Goal: Task Accomplishment & Management: Manage account settings

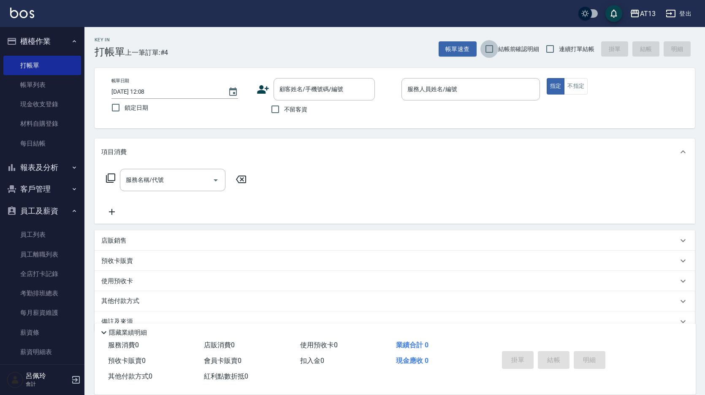
click at [493, 51] on input "結帳前確認明細" at bounding box center [490, 49] width 18 height 18
checkbox input "true"
click at [542, 47] on input "連續打單結帳" at bounding box center [550, 49] width 18 height 18
checkbox input "true"
click at [278, 107] on input "不留客資" at bounding box center [276, 110] width 18 height 18
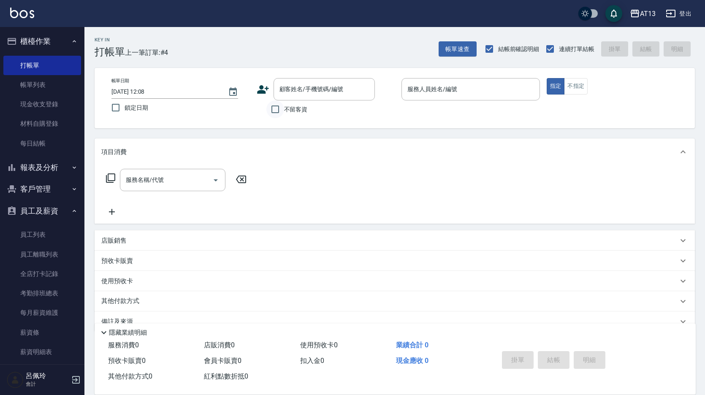
checkbox input "true"
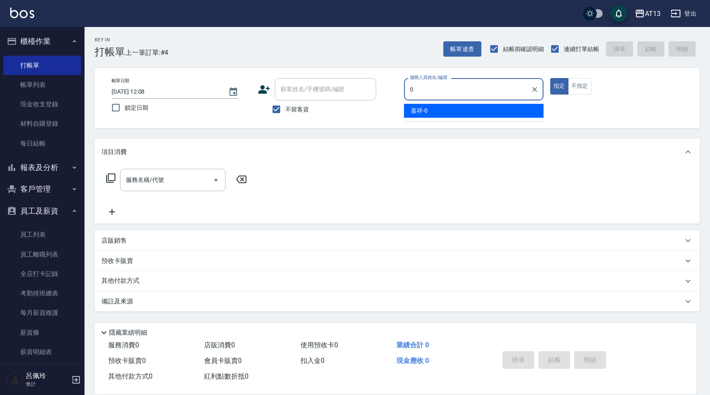
click at [510, 114] on div "嘉祥 -0" at bounding box center [473, 111] width 139 height 14
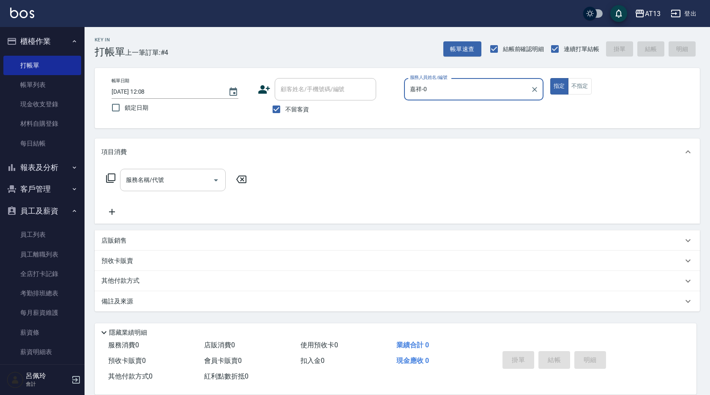
type input "嘉祥-0"
click at [136, 182] on div "服務名稱/代號 服務名稱/代號" at bounding box center [173, 180] width 106 height 22
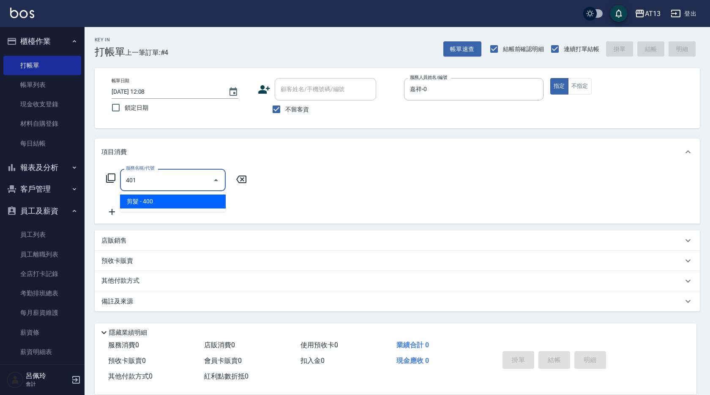
type input "剪髮(401)"
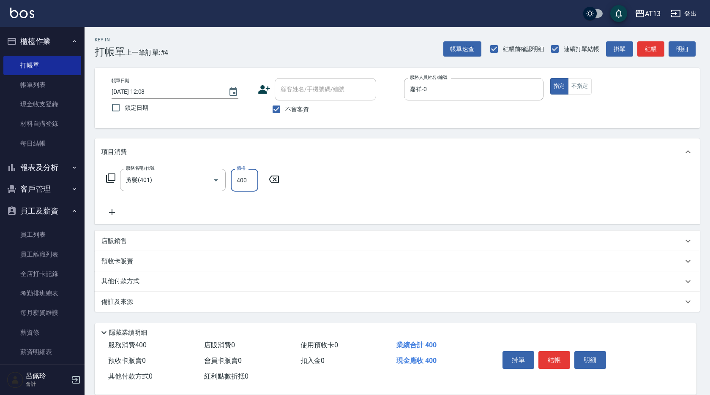
click at [378, 162] on div "項目消費" at bounding box center [397, 152] width 605 height 27
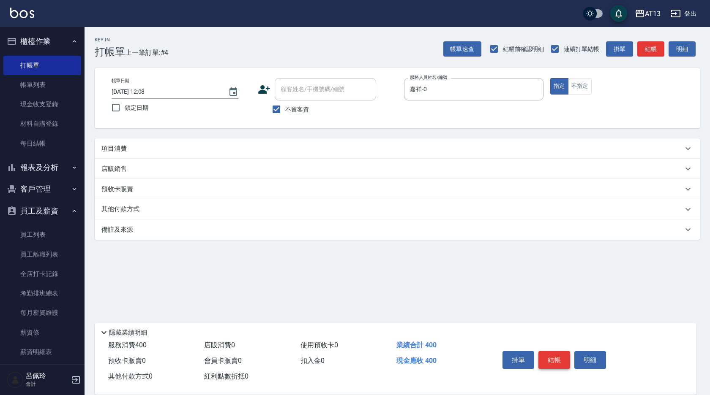
click at [547, 356] on button "結帳" at bounding box center [554, 360] width 32 height 18
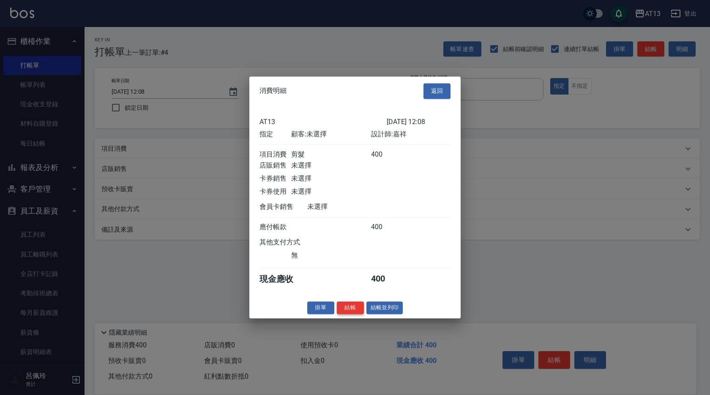
click at [360, 315] on button "結帳" at bounding box center [350, 308] width 27 height 13
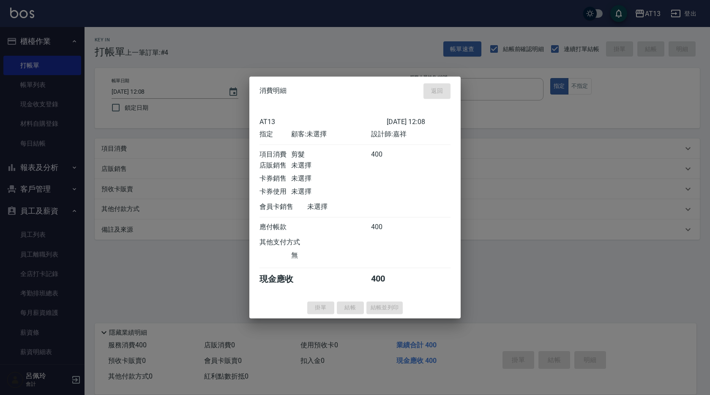
type input "[DATE] 12:45"
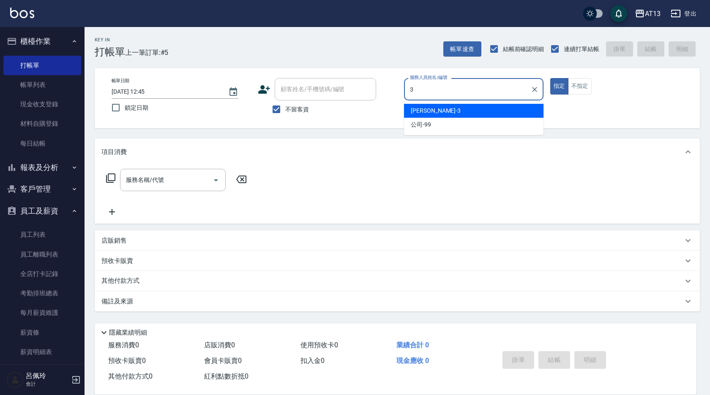
click at [473, 109] on div "[PERSON_NAME] -3" at bounding box center [473, 111] width 139 height 14
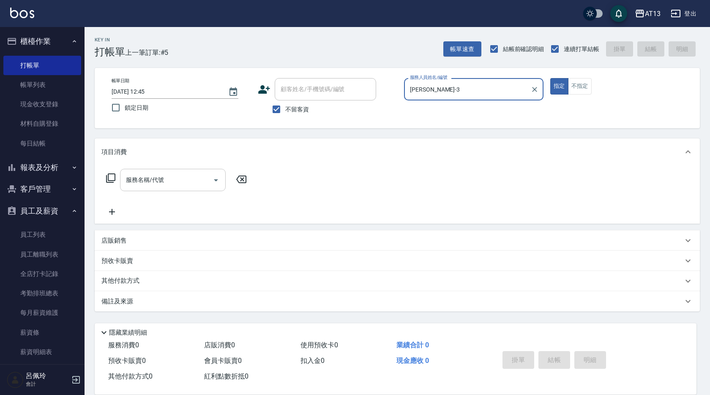
type input "[PERSON_NAME]-3"
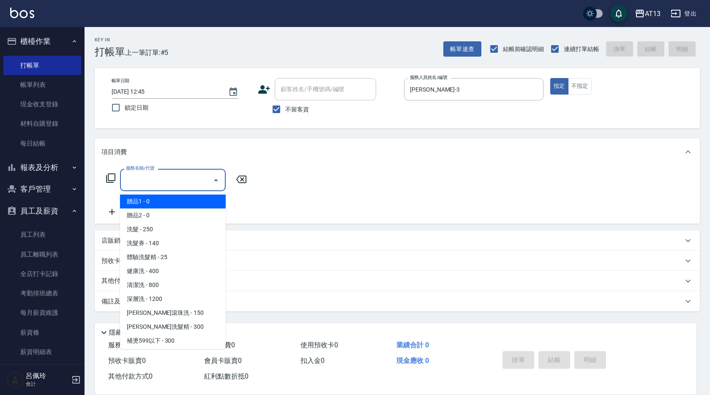
click at [142, 181] on input "服務名稱/代號" at bounding box center [166, 180] width 85 height 15
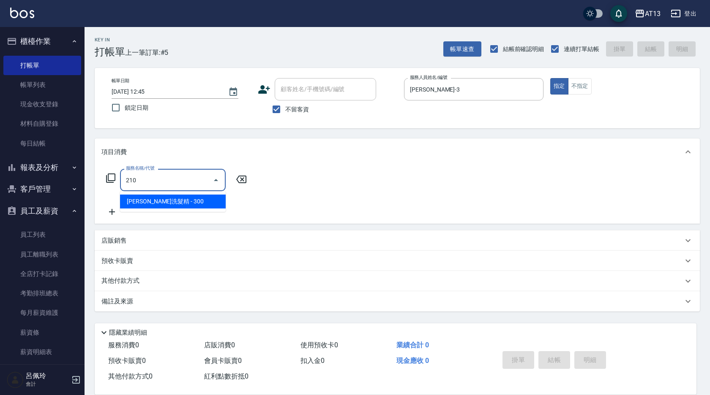
type input "[PERSON_NAME]洗髮精(210)"
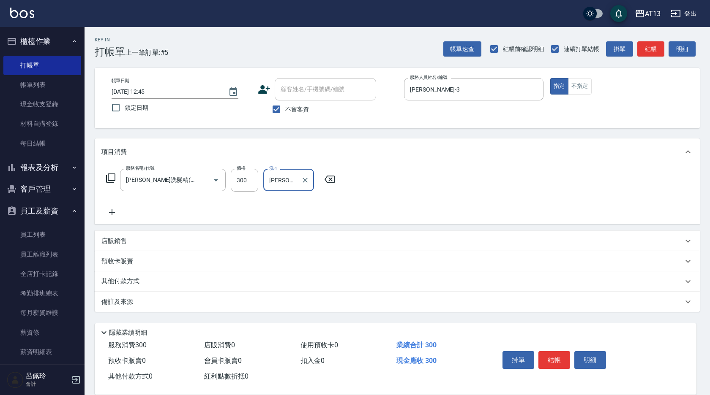
type input "[PERSON_NAME]-26"
click at [498, 180] on div "服務名稱/代號 [PERSON_NAME]洗髮精(210) 服務名稱/代號 價格 300 價格 洗-1 [PERSON_NAME]-26 洗-1" at bounding box center [397, 195] width 605 height 59
click at [551, 356] on button "結帳" at bounding box center [554, 360] width 32 height 18
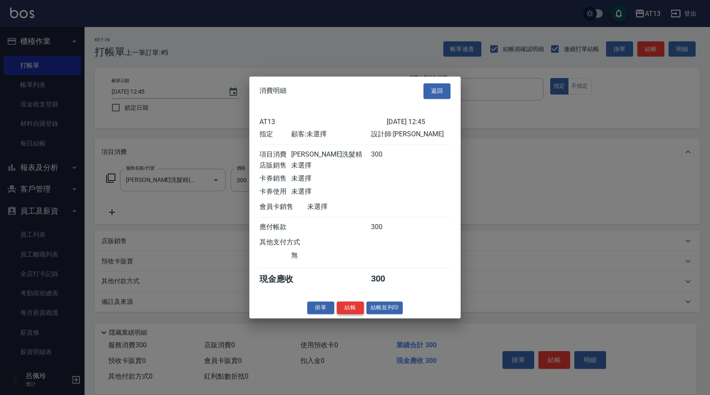
click at [347, 310] on button "結帳" at bounding box center [350, 308] width 27 height 13
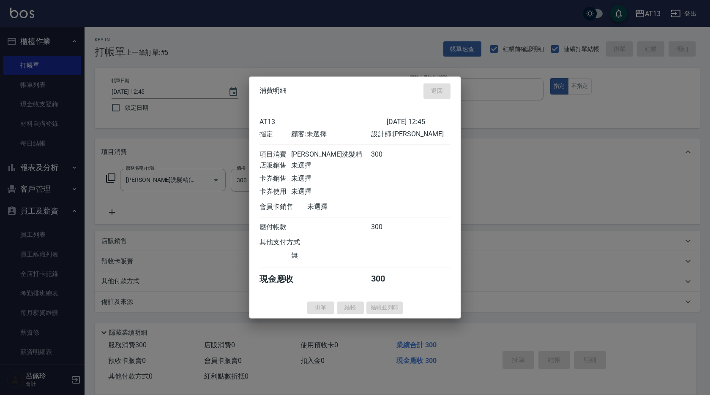
type input "[DATE] 12:46"
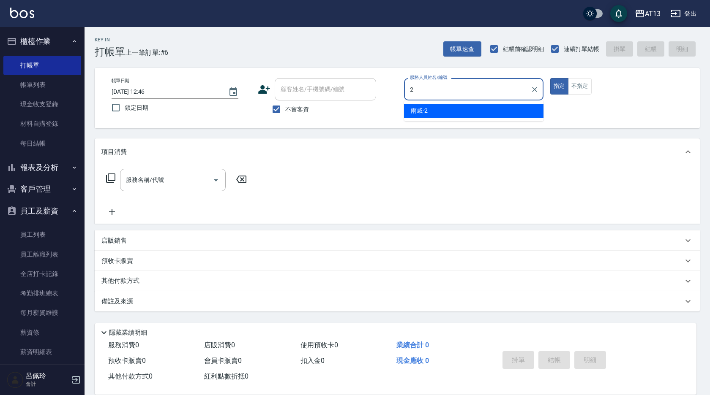
click at [494, 108] on div "雨威 -2" at bounding box center [473, 111] width 139 height 14
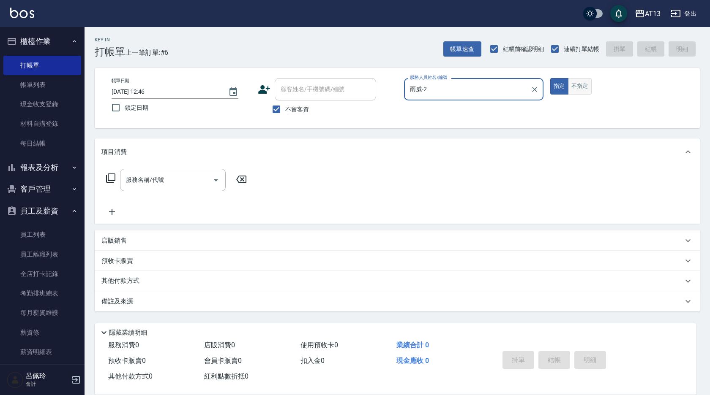
type input "雨威-2"
click at [585, 87] on button "不指定" at bounding box center [580, 86] width 24 height 16
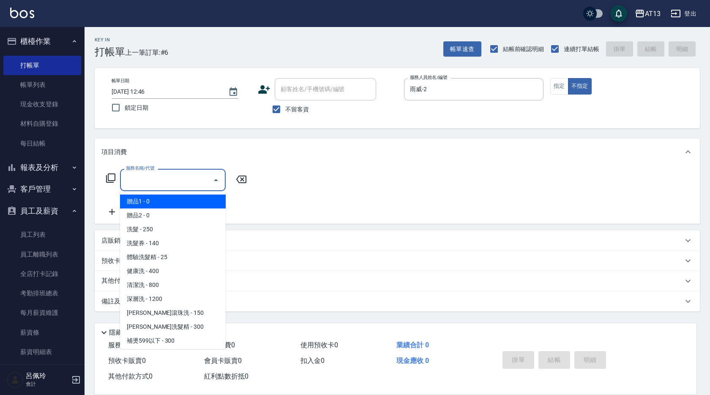
click at [168, 183] on input "服務名稱/代號" at bounding box center [166, 180] width 85 height 15
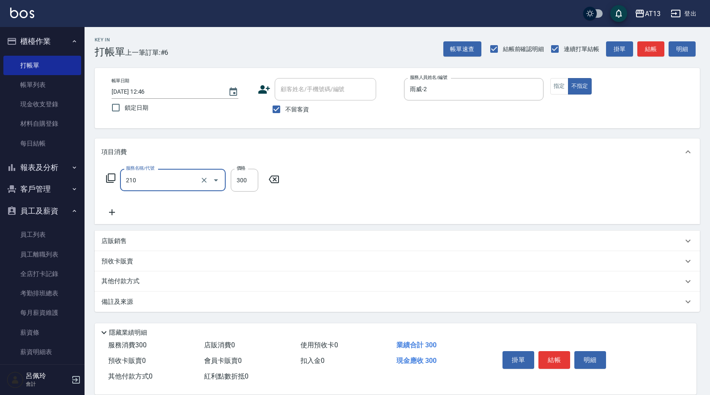
type input "[PERSON_NAME]洗髮精(210)"
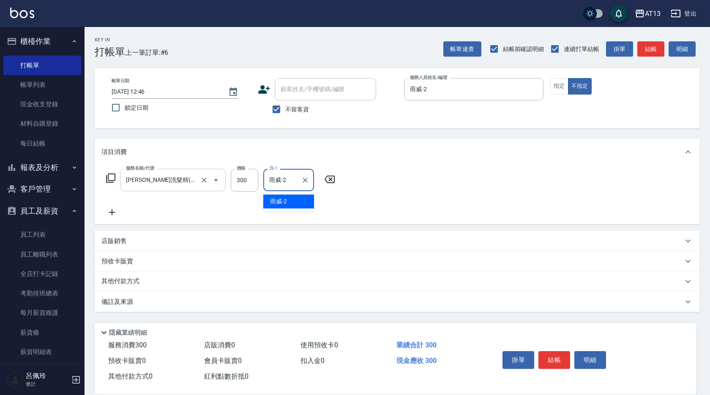
type input "雨威-2"
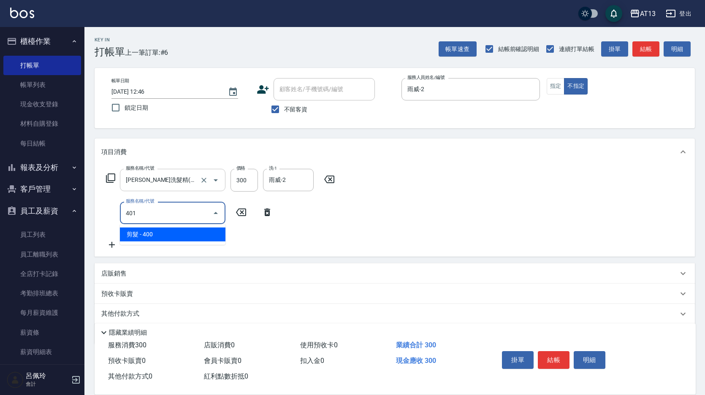
type input "剪髮(401)"
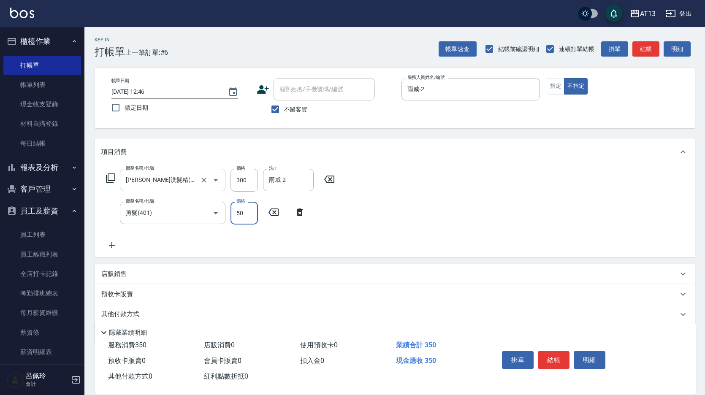
type input "50"
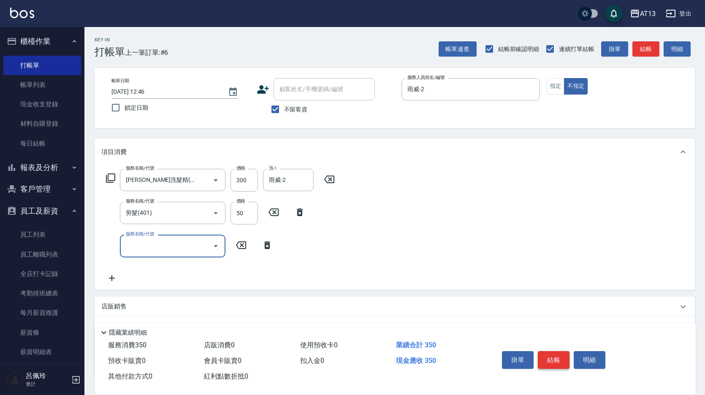
click at [553, 353] on button "結帳" at bounding box center [554, 360] width 32 height 18
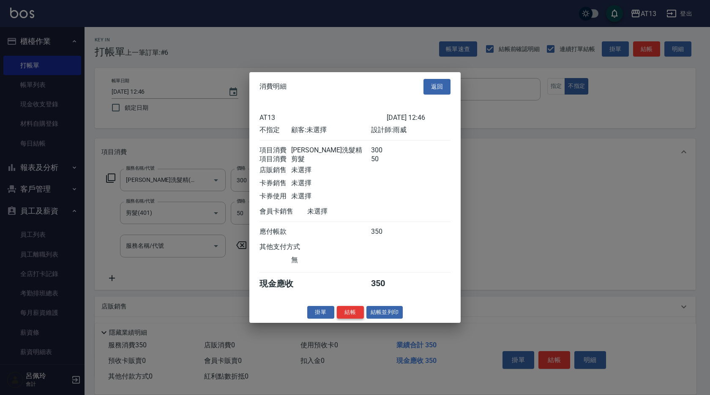
click at [349, 318] on button "結帳" at bounding box center [350, 312] width 27 height 13
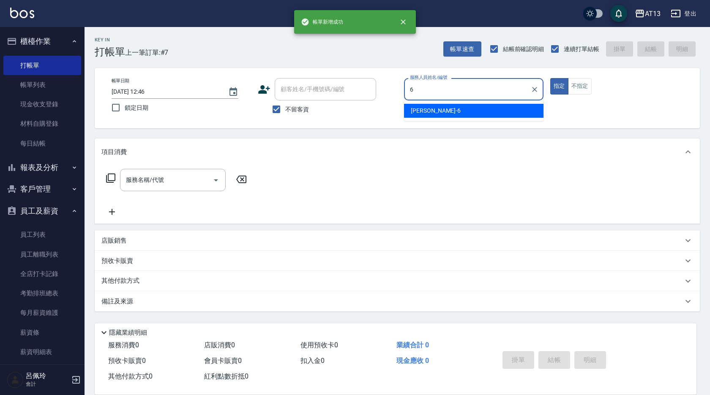
click at [428, 107] on div "亭妤 -6" at bounding box center [473, 111] width 139 height 14
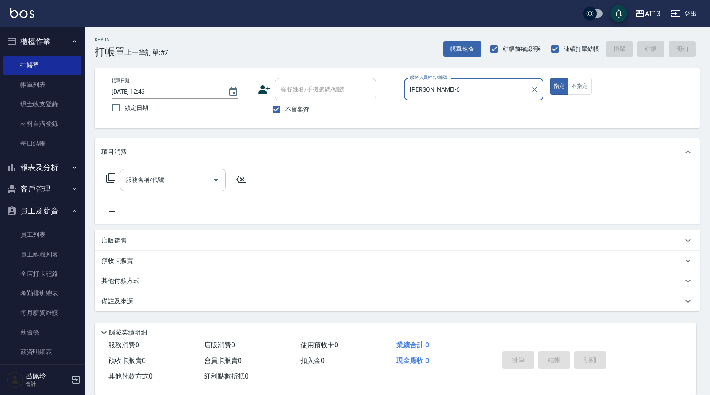
type input "[PERSON_NAME]-6"
click at [149, 177] on div "服務名稱/代號 服務名稱/代號" at bounding box center [173, 180] width 106 height 22
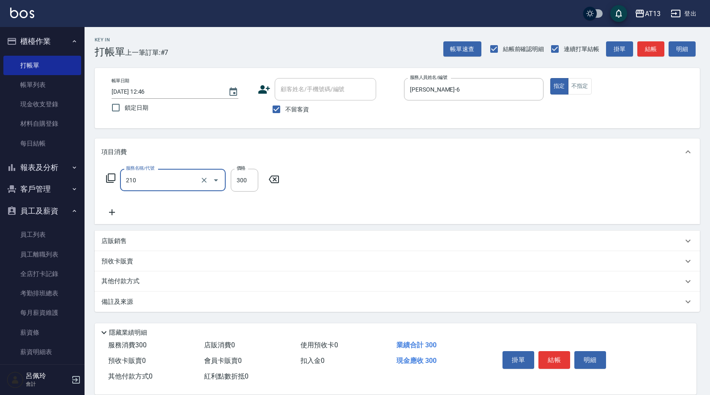
type input "[PERSON_NAME]洗髮精(210)"
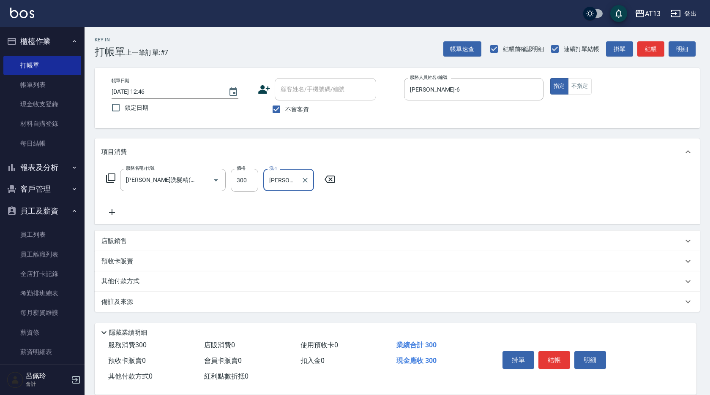
type input "[PERSON_NAME]-31"
click at [562, 351] on button "結帳" at bounding box center [554, 360] width 32 height 18
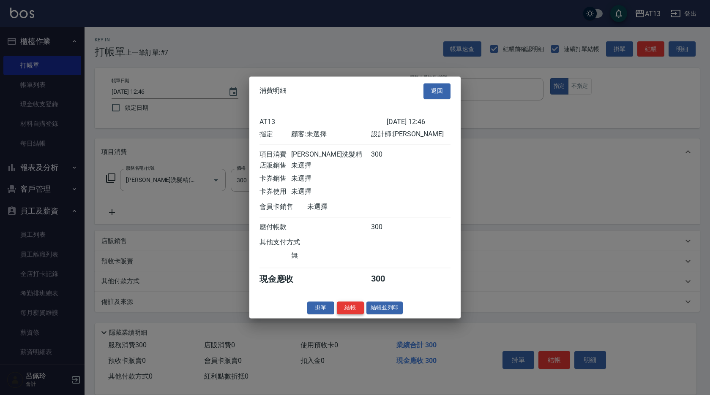
click at [357, 313] on button "結帳" at bounding box center [350, 308] width 27 height 13
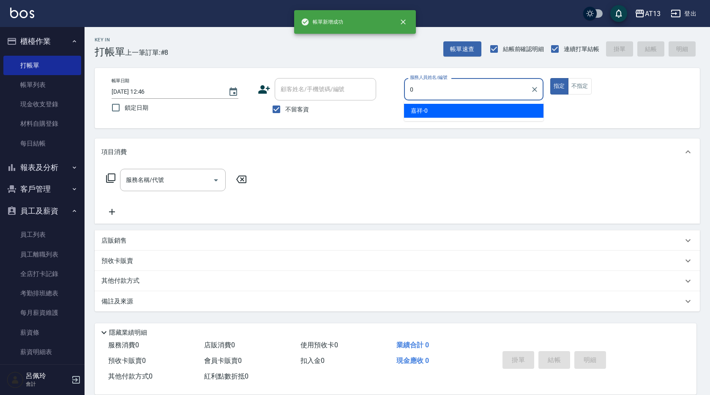
click at [520, 108] on div "嘉祥 -0" at bounding box center [473, 111] width 139 height 14
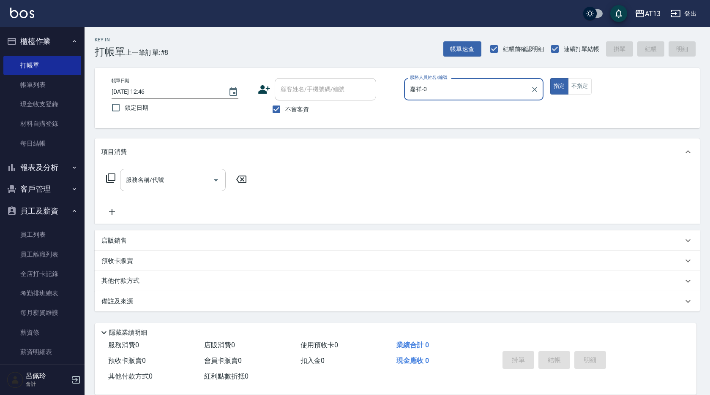
type input "嘉祥-0"
click at [144, 186] on input "服務名稱/代號" at bounding box center [166, 180] width 85 height 15
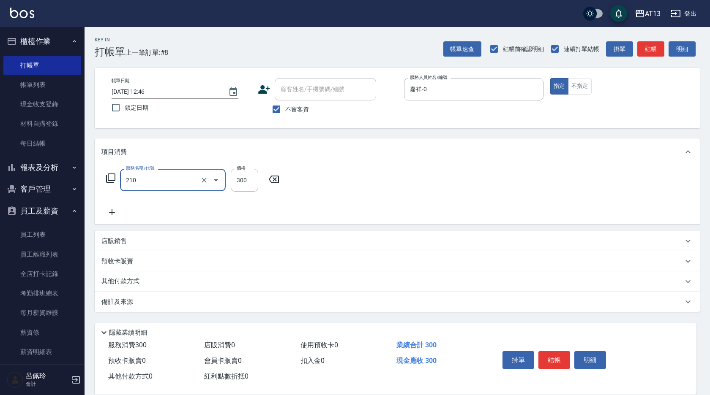
type input "[PERSON_NAME]洗髮精(210)"
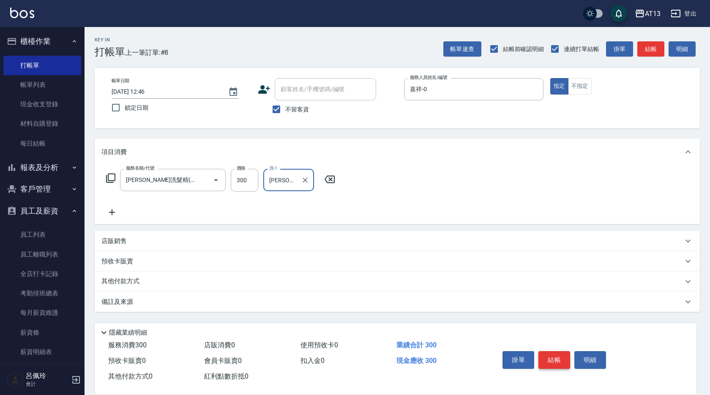
type input "[PERSON_NAME]-11"
click at [555, 356] on button "結帳" at bounding box center [554, 360] width 32 height 18
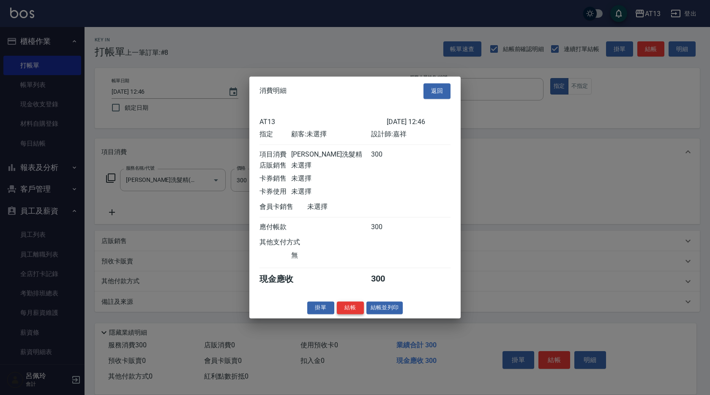
click at [345, 309] on button "結帳" at bounding box center [350, 308] width 27 height 13
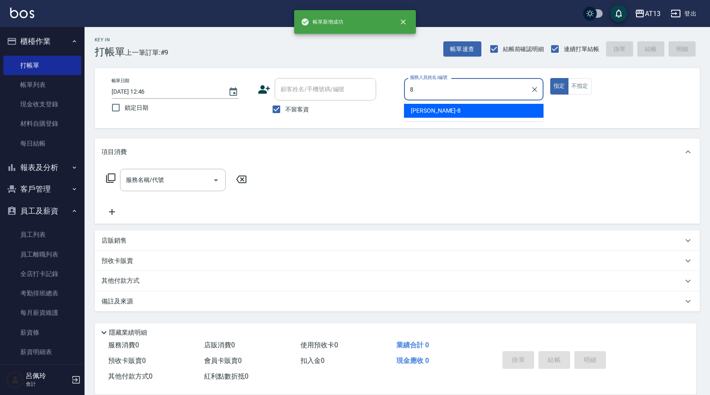
click at [424, 109] on span "[PERSON_NAME] -8" at bounding box center [436, 110] width 50 height 9
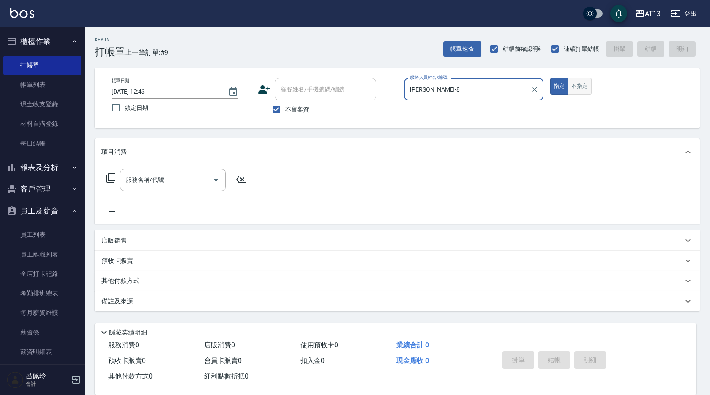
type input "[PERSON_NAME]-8"
click at [586, 87] on button "不指定" at bounding box center [580, 86] width 24 height 16
click at [190, 175] on input "服務名稱/代號" at bounding box center [166, 180] width 85 height 15
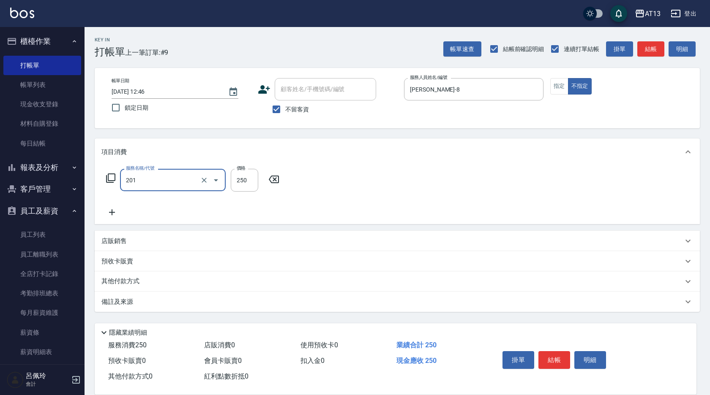
type input "洗髮(201)"
type input "[PERSON_NAME]-8"
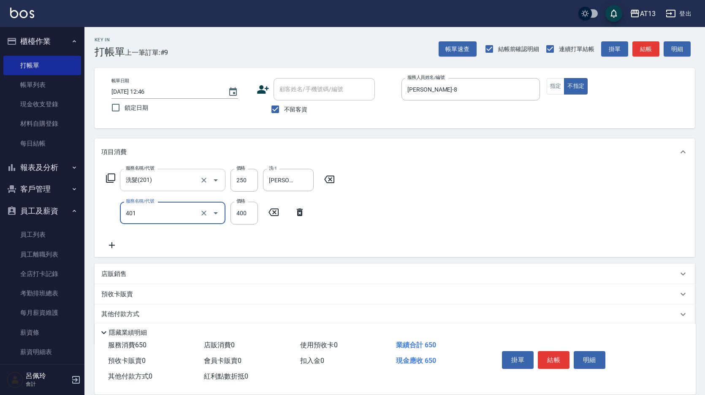
type input "剪髮(401)"
type input "200"
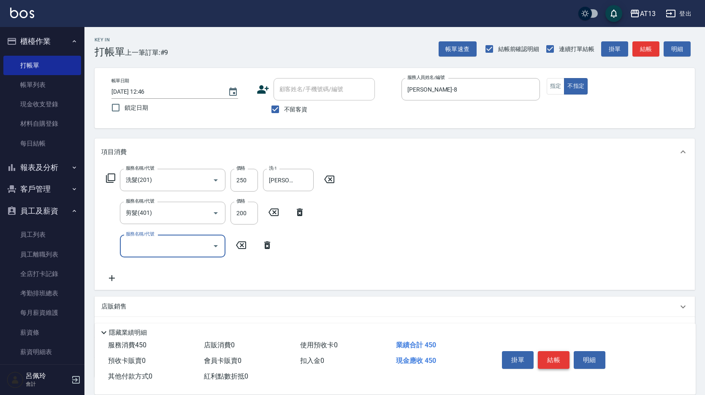
click at [557, 354] on button "結帳" at bounding box center [554, 360] width 32 height 18
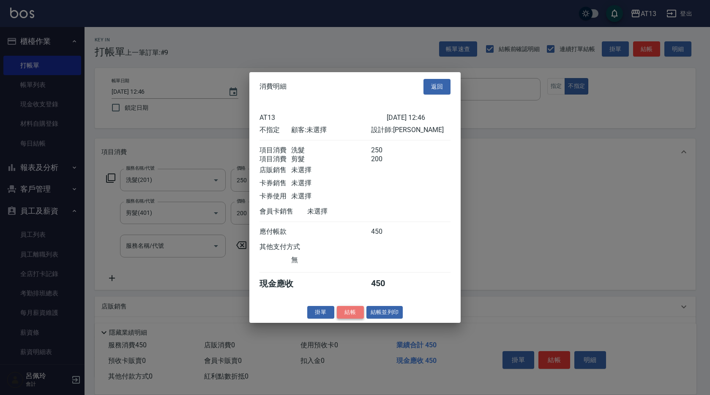
click at [357, 314] on button "結帳" at bounding box center [350, 312] width 27 height 13
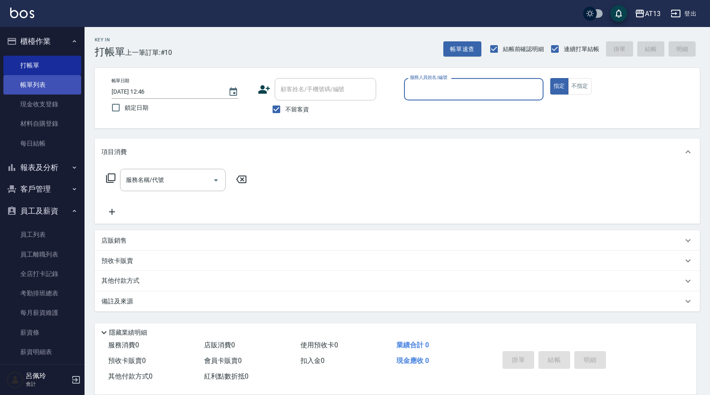
click at [36, 88] on link "帳單列表" at bounding box center [42, 84] width 78 height 19
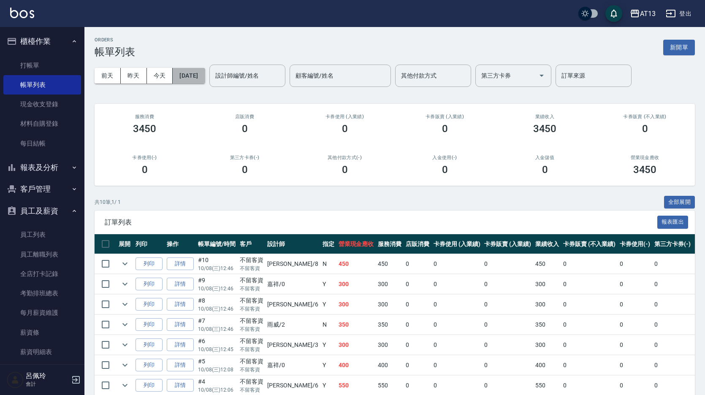
click at [202, 76] on button "[DATE]" at bounding box center [189, 76] width 32 height 16
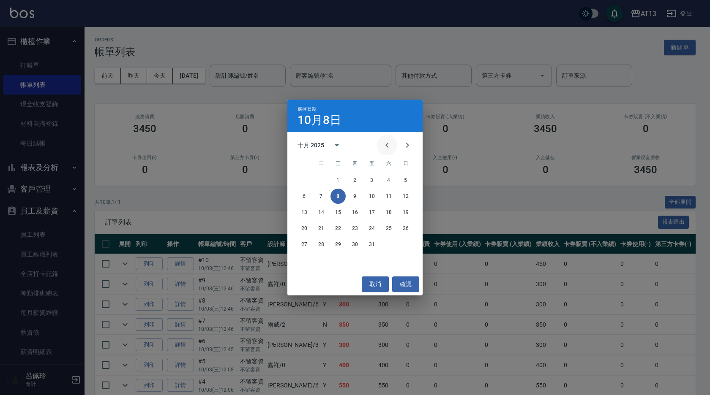
click at [386, 141] on icon "Previous month" at bounding box center [387, 145] width 10 height 10
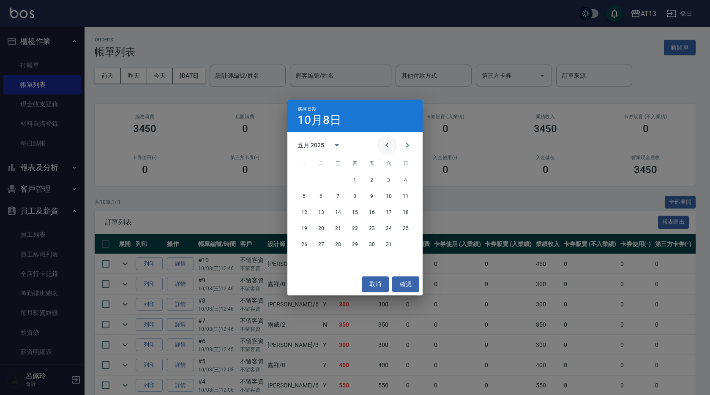
click at [386, 141] on icon "Previous month" at bounding box center [387, 145] width 10 height 10
click at [337, 178] on button "1" at bounding box center [337, 180] width 15 height 15
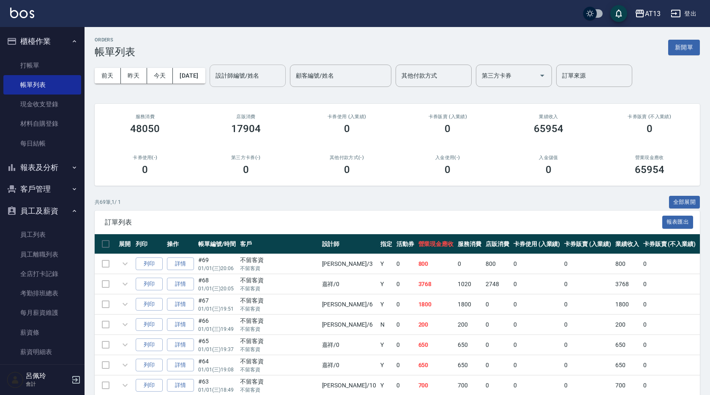
click at [261, 74] on div "設計師編號/姓名 設計師編號/姓名" at bounding box center [247, 76] width 76 height 22
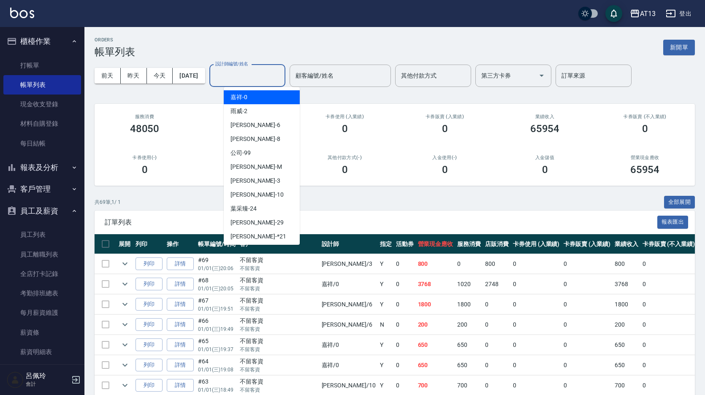
click at [272, 49] on div "ORDERS 帳單列表 新開單" at bounding box center [395, 47] width 601 height 21
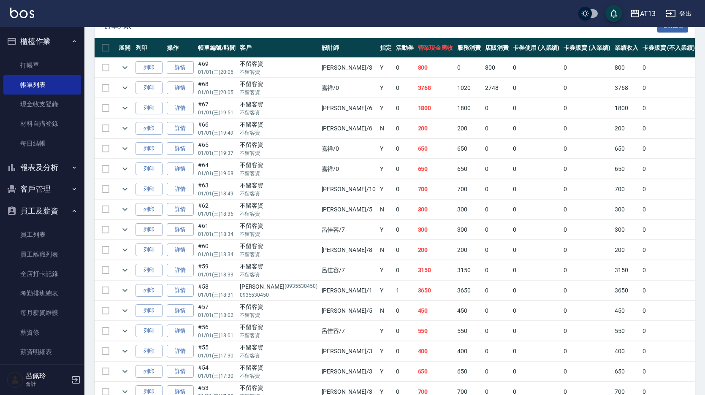
scroll to position [211, 0]
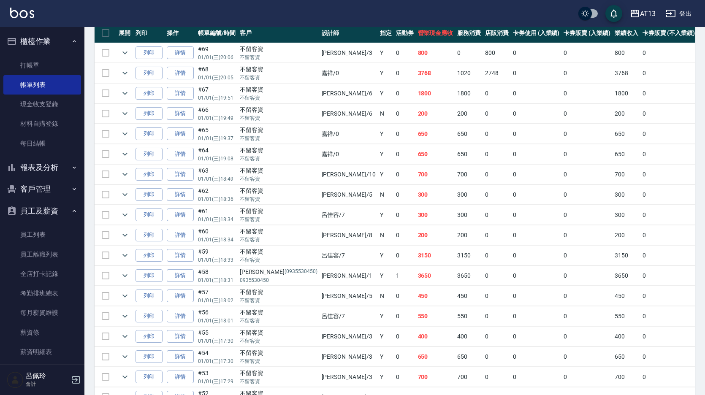
click at [46, 170] on button "報表及分析" at bounding box center [42, 168] width 78 height 22
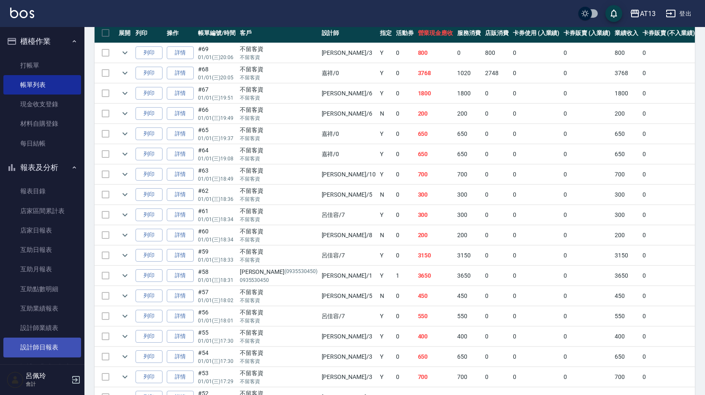
click at [38, 349] on link "設計師日報表" at bounding box center [42, 347] width 78 height 19
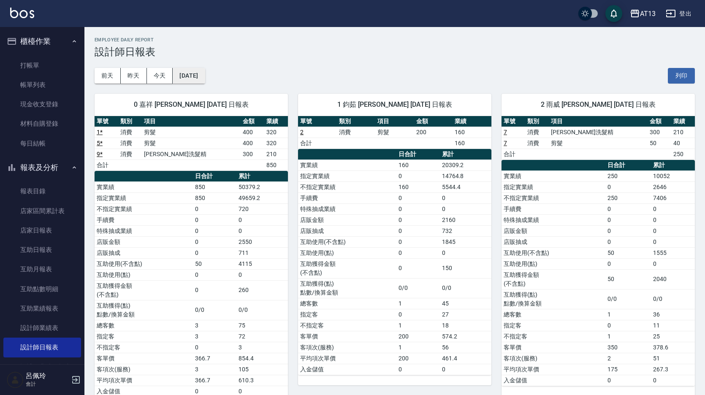
click at [186, 76] on button "[DATE]" at bounding box center [189, 76] width 32 height 16
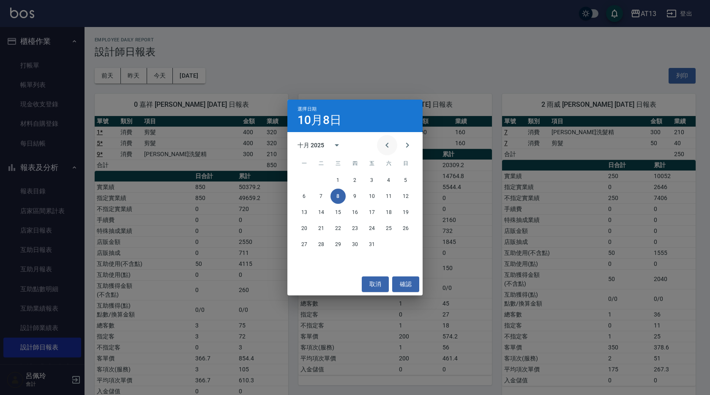
click at [385, 139] on button "Previous month" at bounding box center [387, 145] width 20 height 20
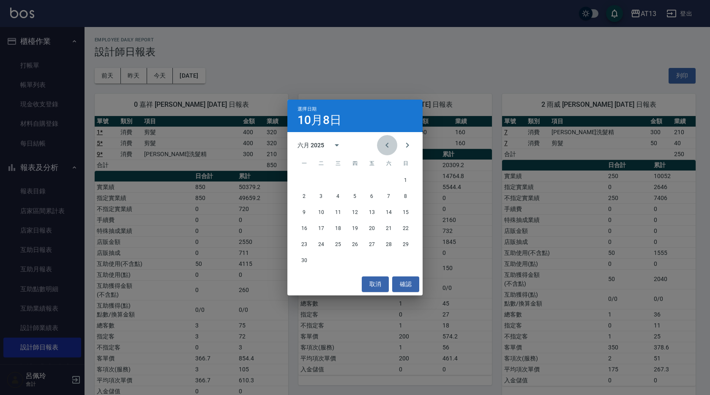
click at [385, 139] on button "Previous month" at bounding box center [387, 145] width 20 height 20
click at [340, 180] on button "1" at bounding box center [337, 180] width 15 height 15
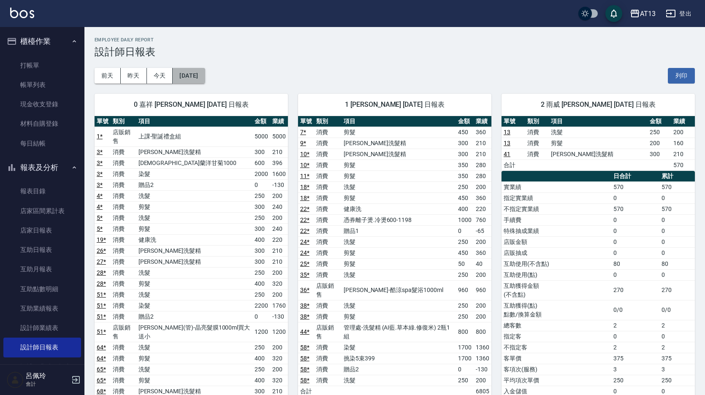
click at [196, 82] on button "[DATE]" at bounding box center [189, 76] width 32 height 16
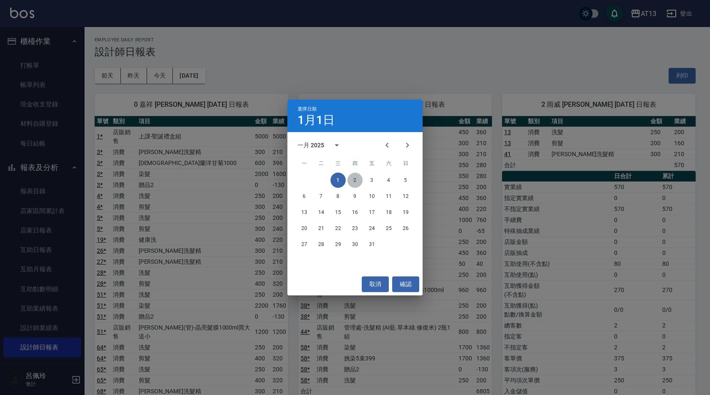
click at [356, 180] on button "2" at bounding box center [354, 180] width 15 height 15
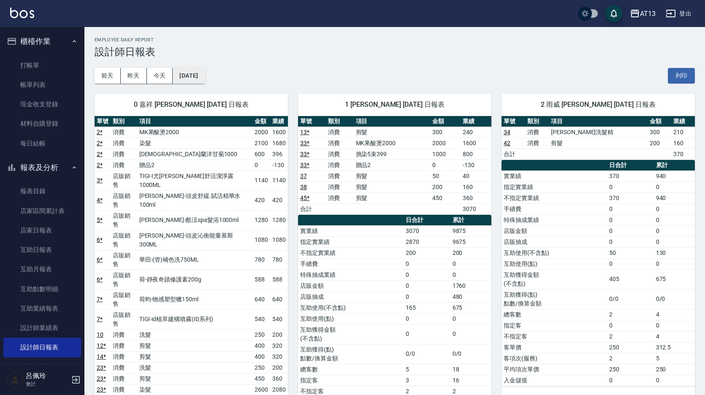
click at [205, 73] on button "[DATE]" at bounding box center [189, 76] width 32 height 16
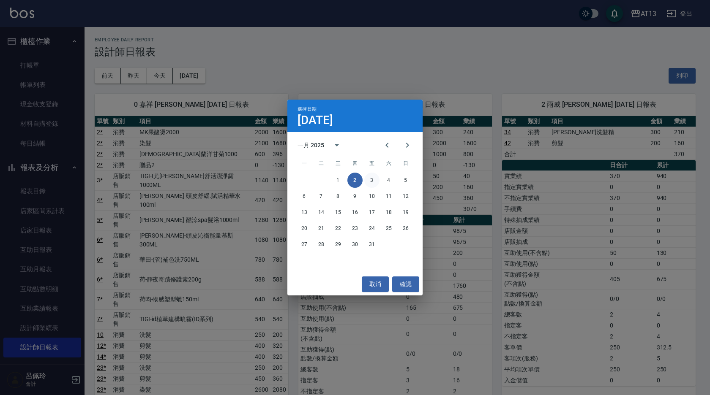
click at [373, 177] on button "3" at bounding box center [371, 180] width 15 height 15
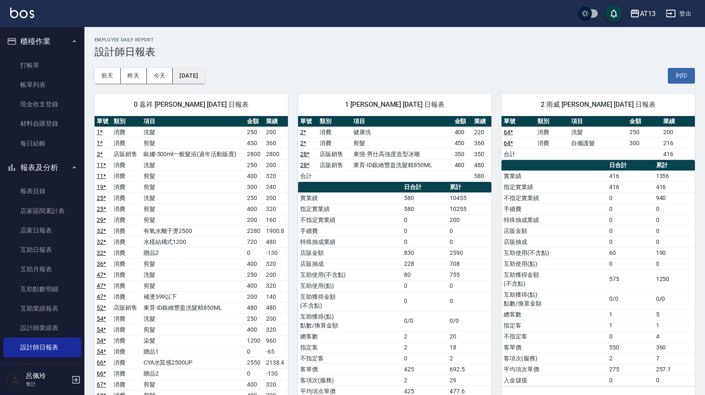
click at [201, 72] on button "[DATE]" at bounding box center [189, 76] width 32 height 16
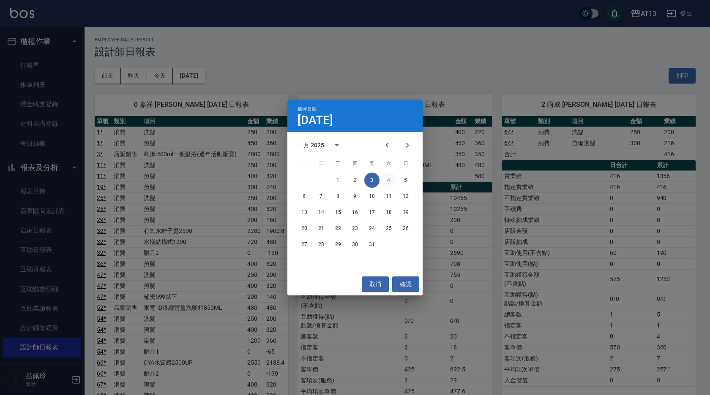
click at [389, 175] on button "4" at bounding box center [388, 180] width 15 height 15
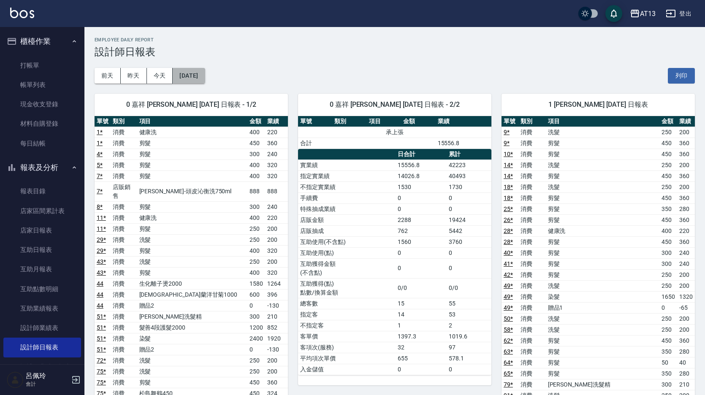
click at [205, 80] on button "[DATE]" at bounding box center [189, 76] width 32 height 16
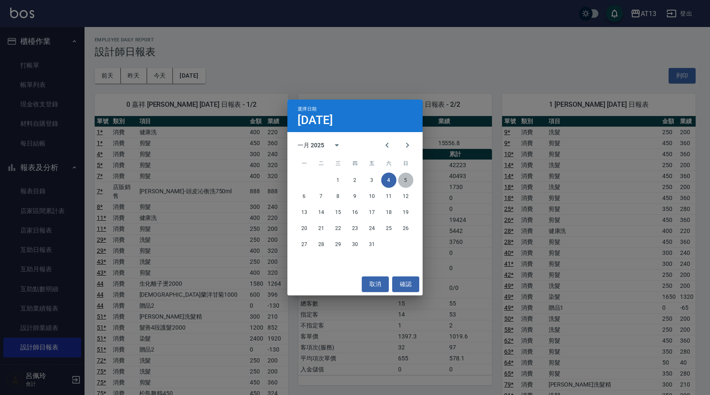
click at [408, 177] on button "5" at bounding box center [405, 180] width 15 height 15
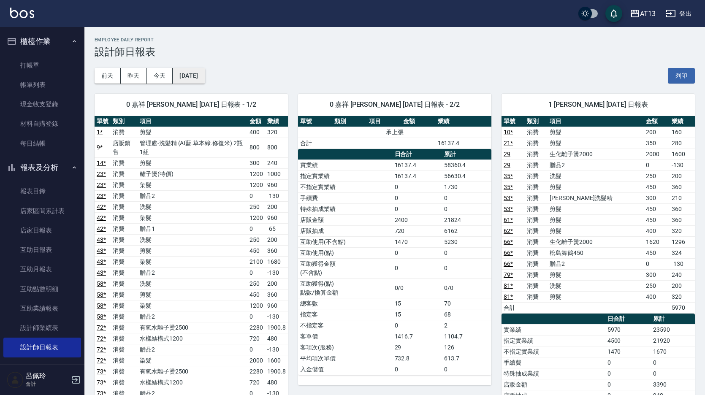
click at [205, 78] on button "[DATE]" at bounding box center [189, 76] width 32 height 16
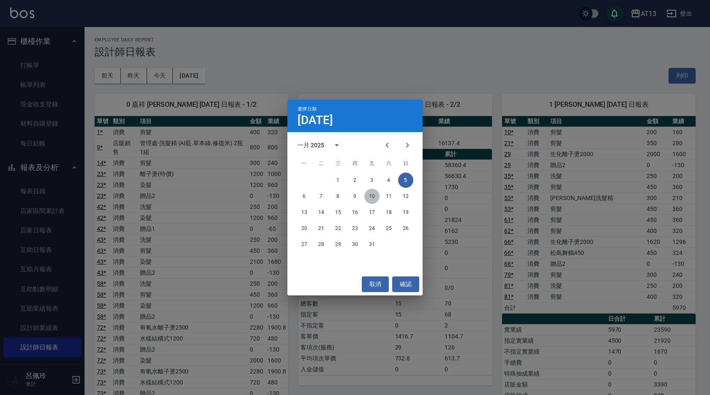
click at [376, 196] on button "10" at bounding box center [371, 196] width 15 height 15
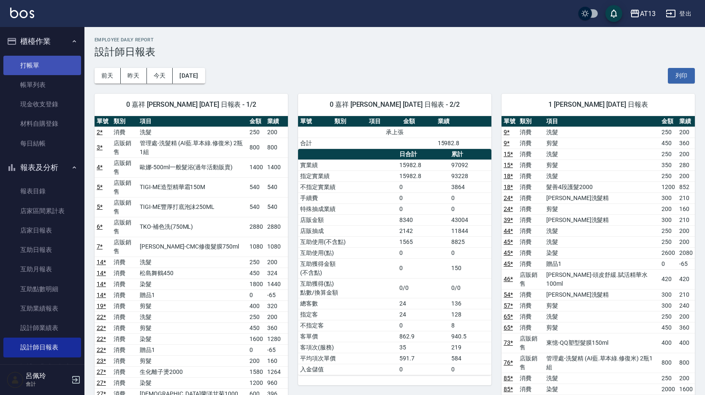
click at [35, 60] on link "打帳單" at bounding box center [42, 65] width 78 height 19
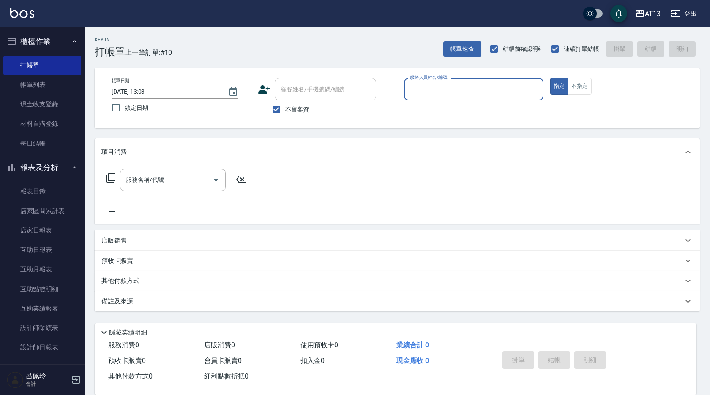
drag, startPoint x: 154, startPoint y: 175, endPoint x: 152, endPoint y: 147, distance: 28.3
click at [153, 175] on div "服務名稱/代號 服務名稱/代號" at bounding box center [173, 180] width 106 height 22
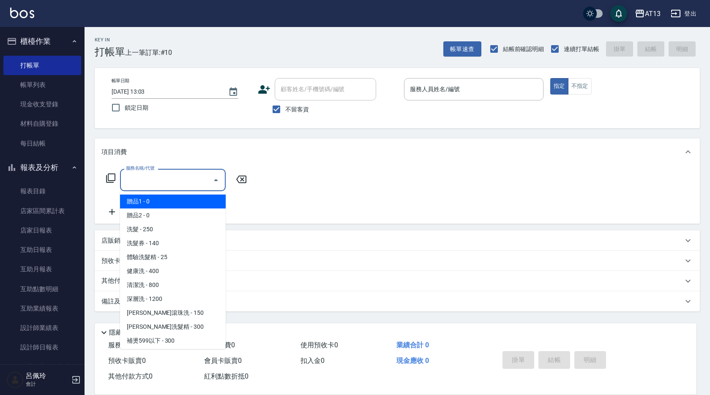
type input "3"
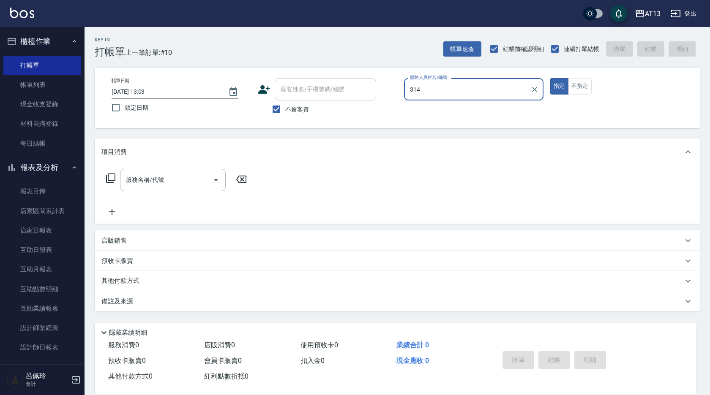
type input "314"
click at [550, 78] on button "指定" at bounding box center [559, 86] width 18 height 16
type button "true"
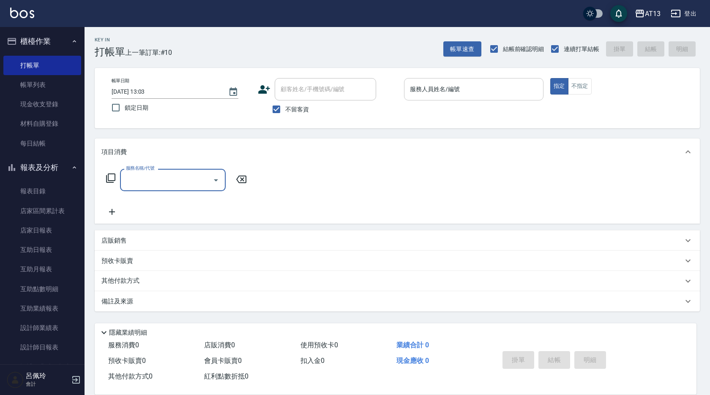
click at [451, 90] on div "服務人員姓名/編號 服務人員姓名/編號" at bounding box center [473, 89] width 139 height 22
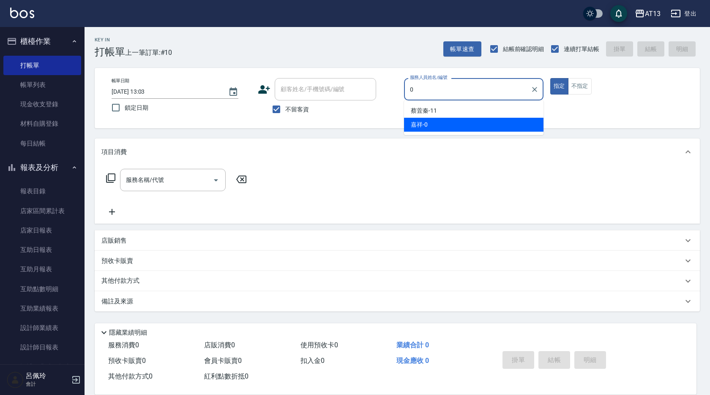
click at [428, 123] on div "嘉祥 -0" at bounding box center [473, 125] width 139 height 14
type input "嘉祥-0"
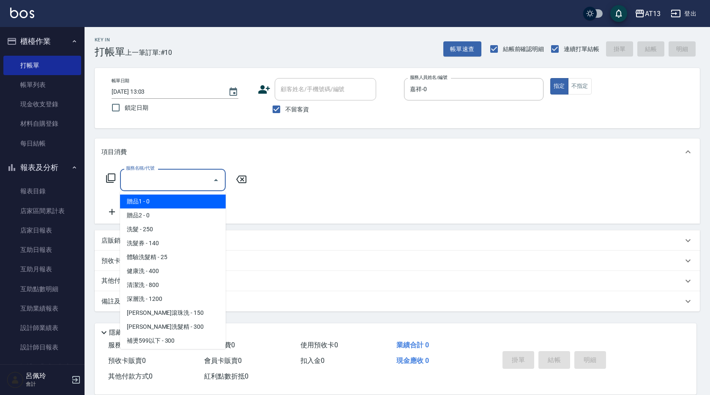
click at [183, 187] on input "服務名稱/代號" at bounding box center [166, 180] width 85 height 15
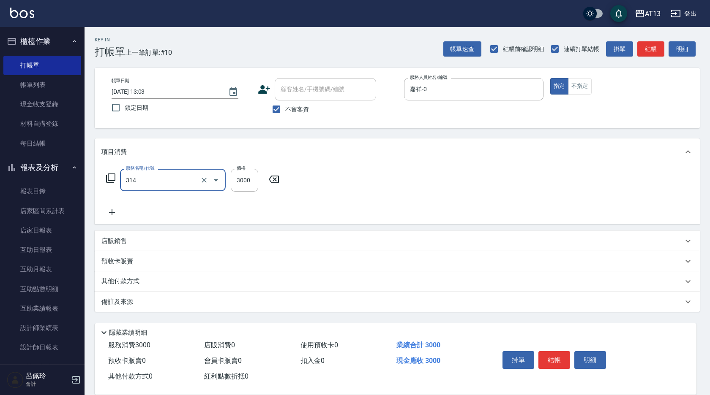
type input "CYA水質感2500UP(314)"
type input "2880"
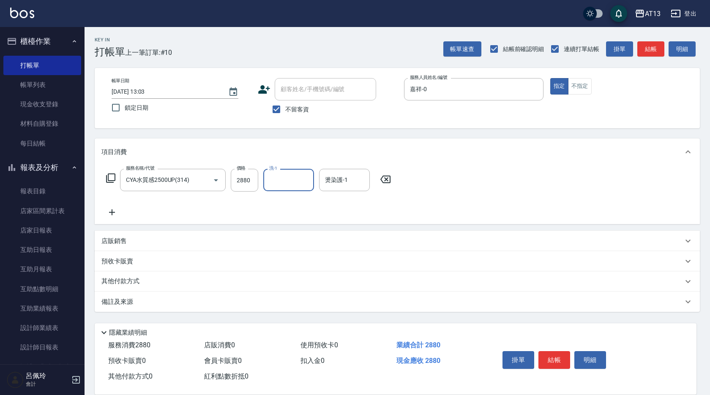
click at [114, 213] on icon at bounding box center [112, 212] width 6 height 6
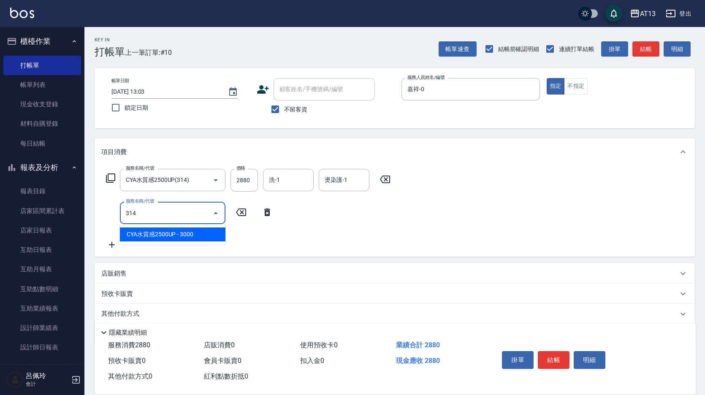
type input "CYA水質感2500UP(314)"
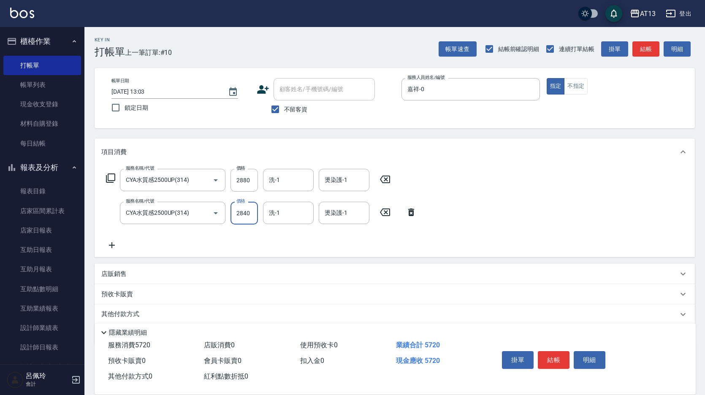
type input "2840"
click at [114, 243] on icon at bounding box center [111, 245] width 21 height 10
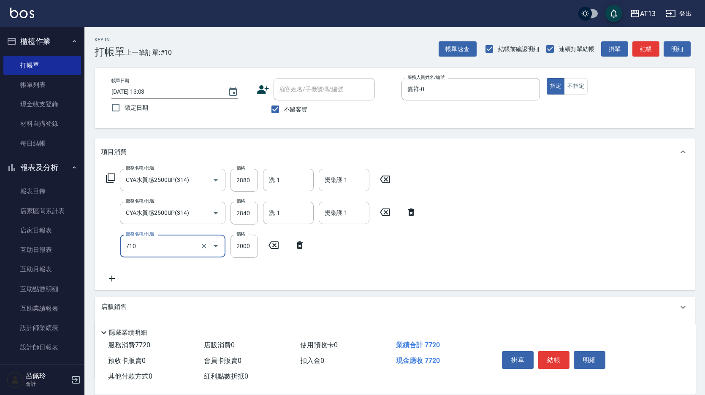
type input "髮善4段護髮2000(710)"
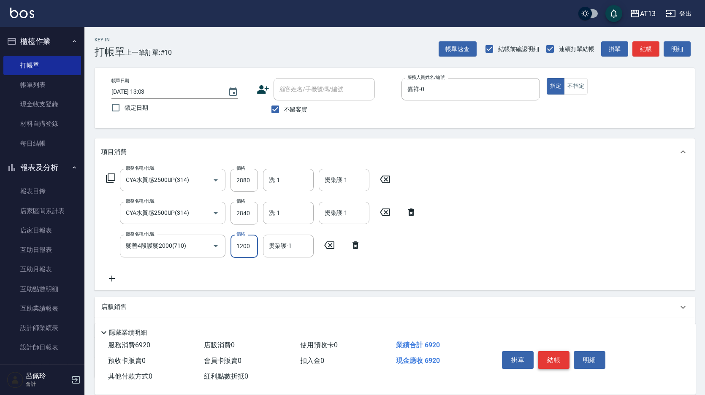
type input "1200"
click at [543, 356] on button "結帳" at bounding box center [554, 360] width 32 height 18
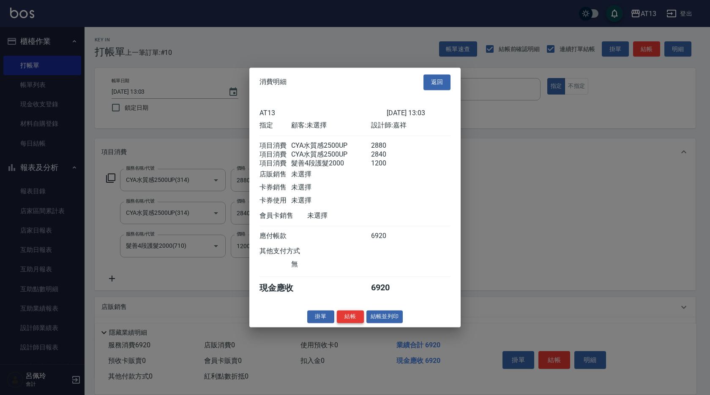
click at [346, 323] on button "結帳" at bounding box center [350, 316] width 27 height 13
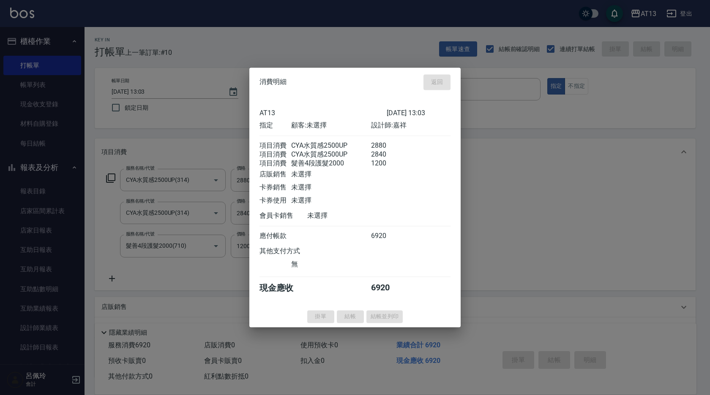
type input "[DATE] 13:04"
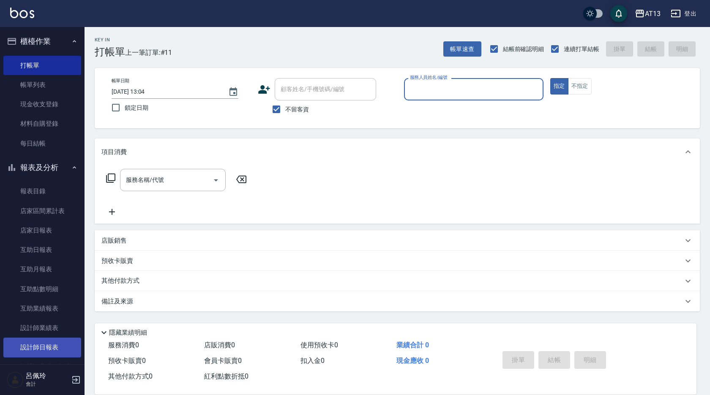
click at [55, 340] on link "設計師日報表" at bounding box center [42, 347] width 78 height 19
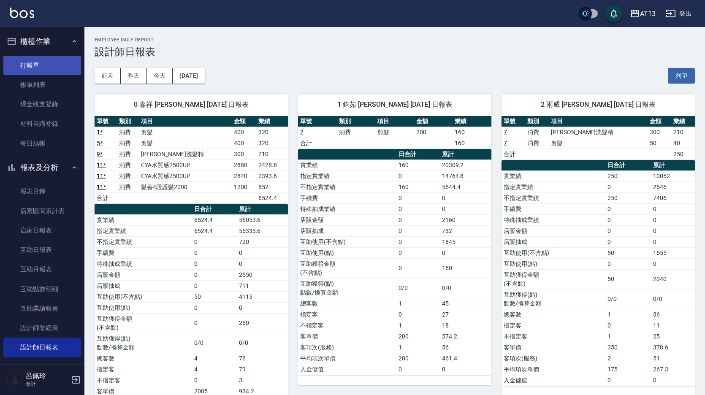
click at [39, 63] on link "打帳單" at bounding box center [42, 65] width 78 height 19
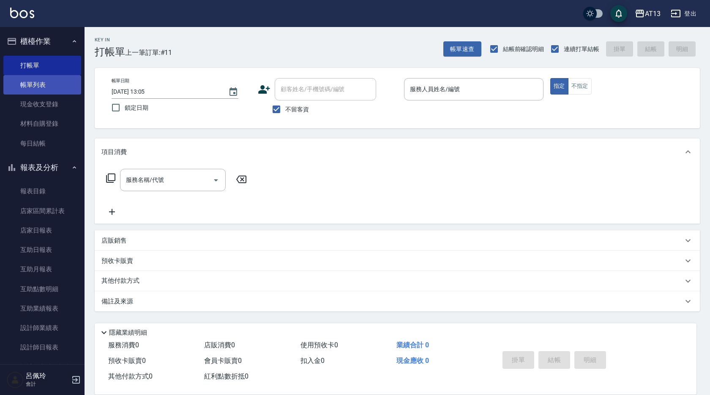
click at [25, 79] on link "帳單列表" at bounding box center [42, 84] width 78 height 19
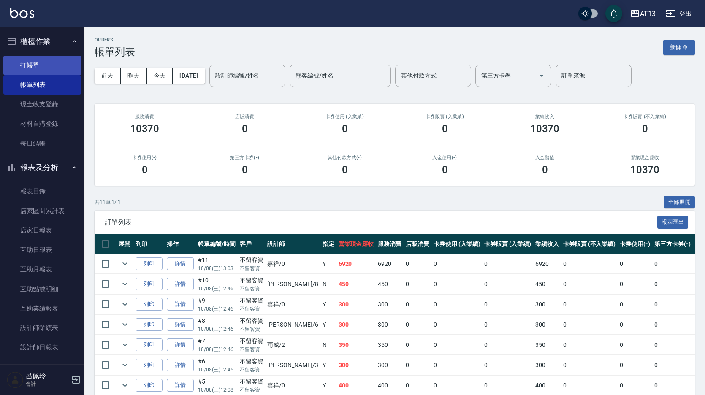
click at [37, 68] on link "打帳單" at bounding box center [42, 65] width 78 height 19
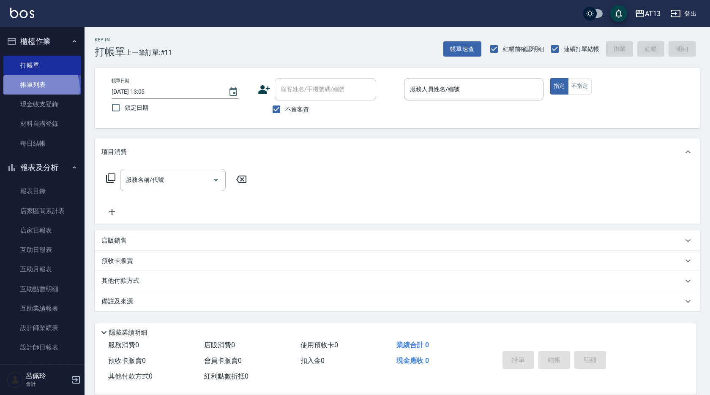
click at [35, 89] on link "帳單列表" at bounding box center [42, 84] width 78 height 19
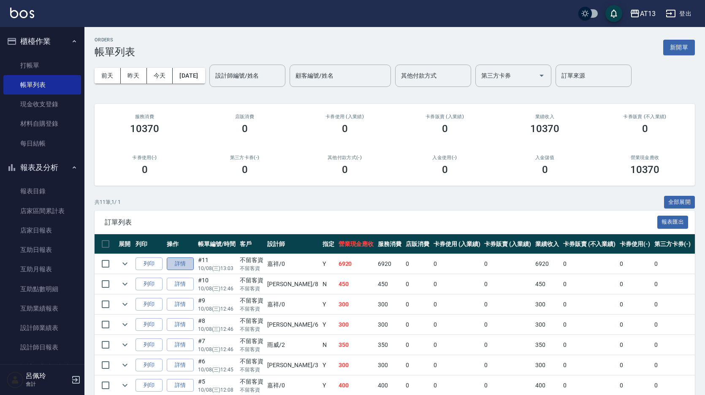
click at [174, 262] on link "詳情" at bounding box center [180, 264] width 27 height 13
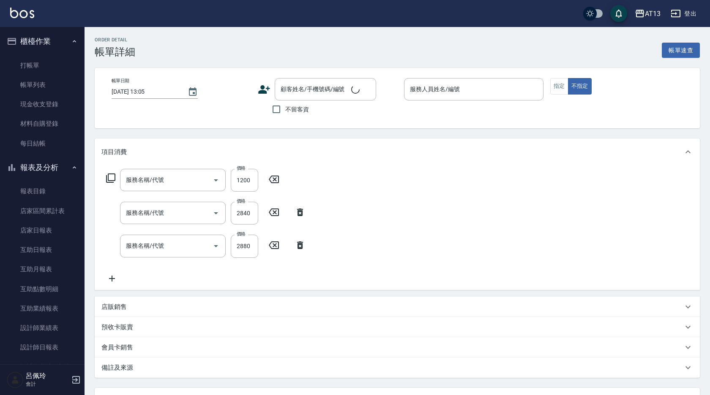
type input "[DATE] 13:03"
checkbox input "true"
type input "嘉祥-0"
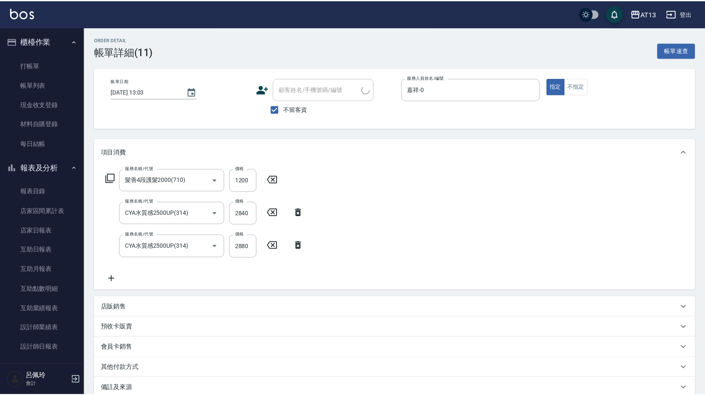
scroll to position [19, 0]
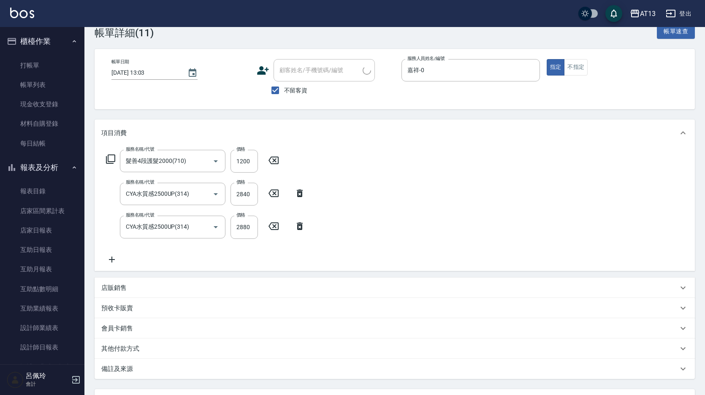
type input "髮善4段護髮2000(710)"
type input "CYA水質感2500UP(314)"
click at [126, 293] on div "店販銷售" at bounding box center [395, 288] width 601 height 20
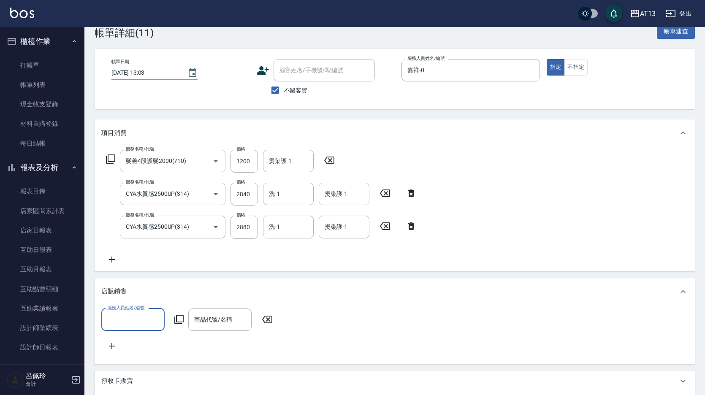
scroll to position [0, 0]
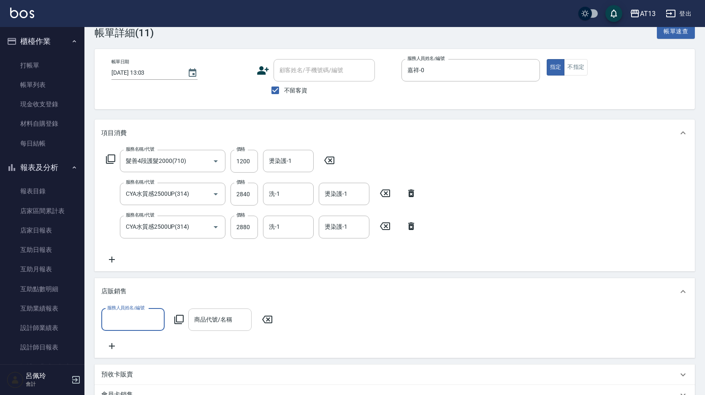
click at [209, 321] on div "商品代號/名稱 商品代號/名稱" at bounding box center [219, 320] width 63 height 22
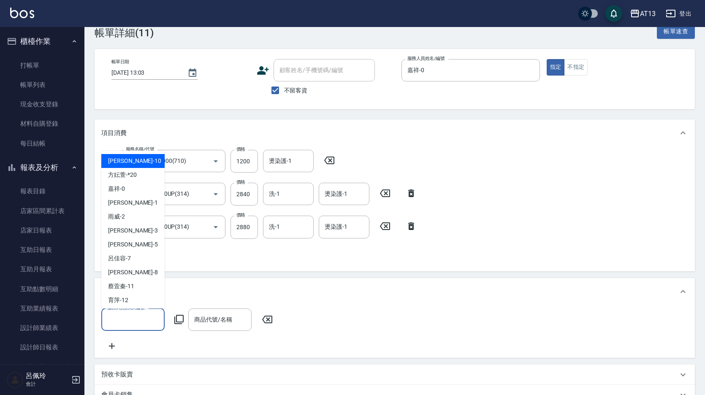
click at [128, 312] on div "服務人員姓名/編號 服務人員姓名/編號" at bounding box center [132, 320] width 63 height 22
click at [129, 185] on div "嘉祥 -0" at bounding box center [132, 189] width 63 height 14
type input "嘉祥-0"
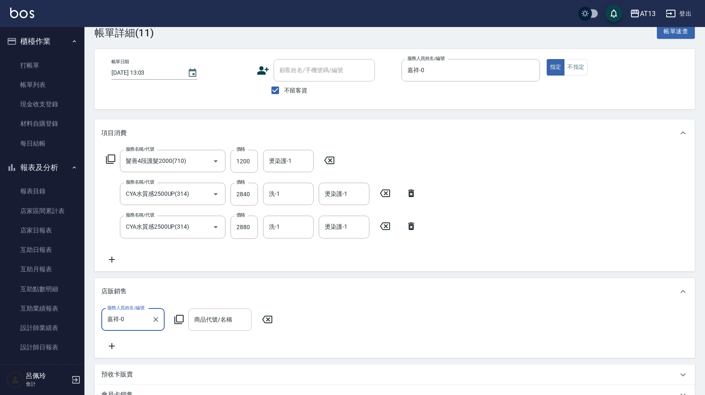
click at [201, 313] on div "商品代號/名稱" at bounding box center [219, 320] width 63 height 22
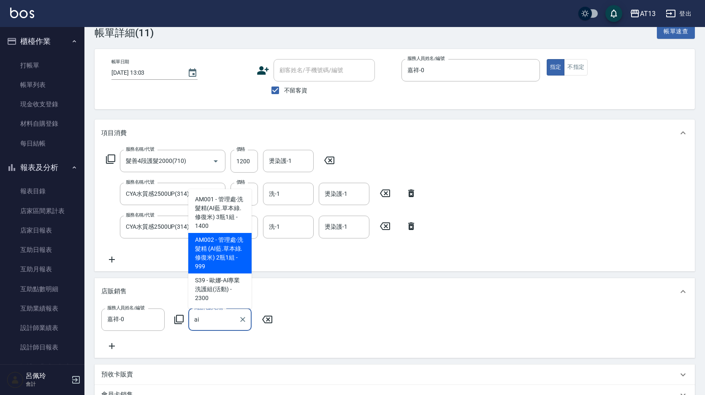
click at [214, 270] on span "AM002 - 管理處-洗髮精 (AI藍.草本綠.修復米) 2瓶1組 - 999" at bounding box center [219, 253] width 63 height 41
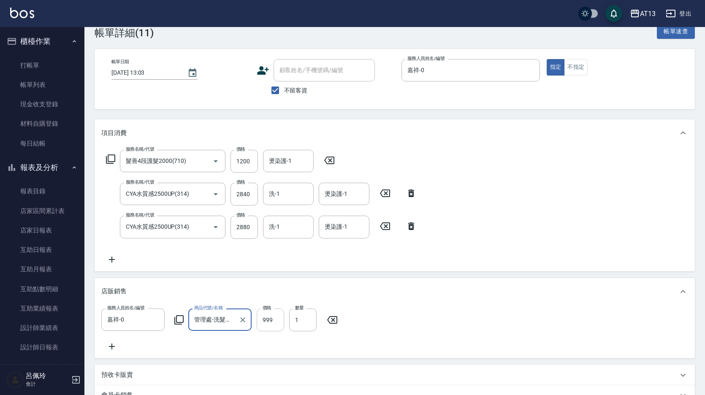
type input "管理處-洗髮精 (AI藍.草本綠.修復米) 2瓶1組"
click at [275, 324] on input "999" at bounding box center [270, 320] width 27 height 23
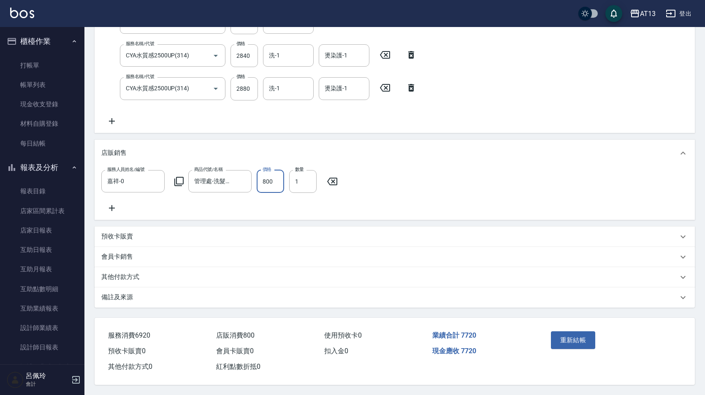
scroll to position [168, 0]
type input "800"
click at [558, 338] on button "重新結帳" at bounding box center [573, 341] width 45 height 18
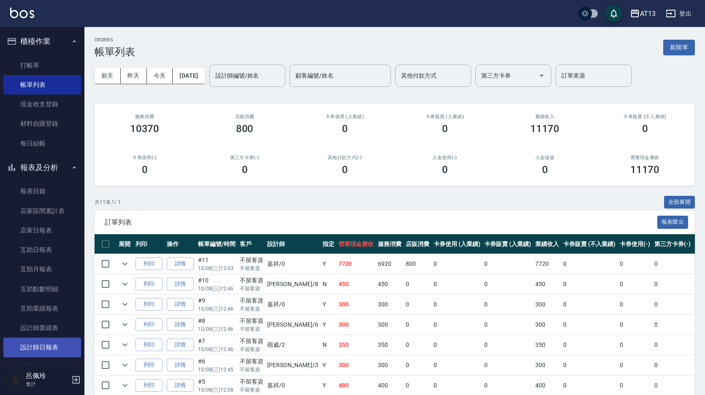
click at [46, 347] on link "設計師日報表" at bounding box center [42, 347] width 78 height 19
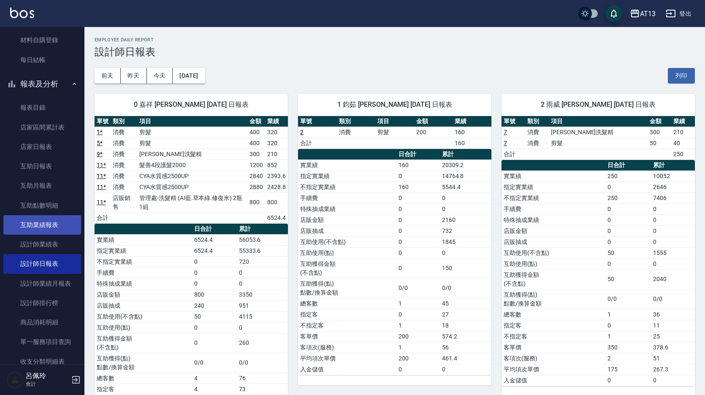
scroll to position [84, 0]
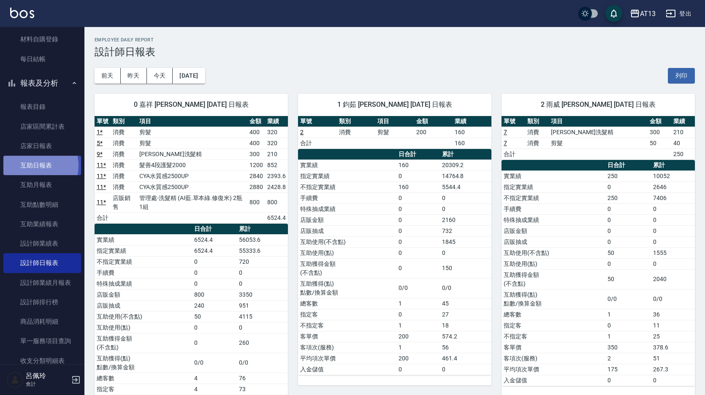
click at [34, 166] on link "互助日報表" at bounding box center [42, 165] width 78 height 19
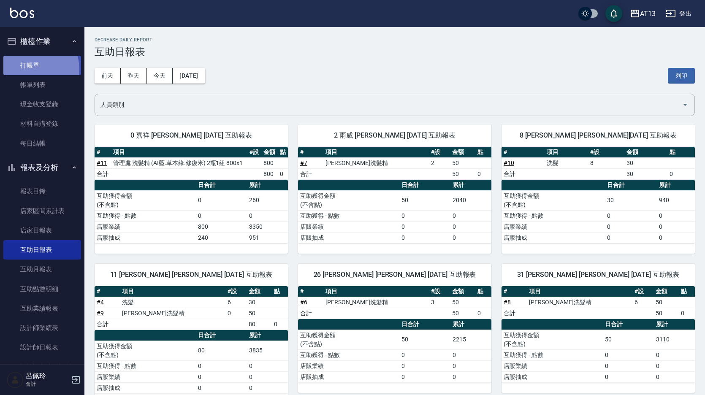
click at [34, 69] on link "打帳單" at bounding box center [42, 65] width 78 height 19
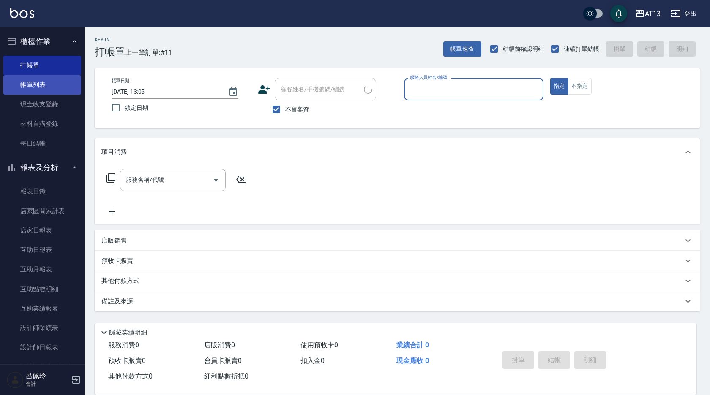
click at [31, 86] on link "帳單列表" at bounding box center [42, 84] width 78 height 19
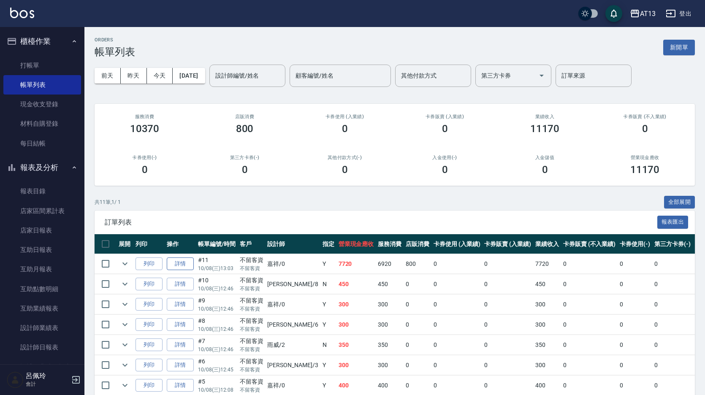
click at [180, 261] on link "詳情" at bounding box center [180, 264] width 27 height 13
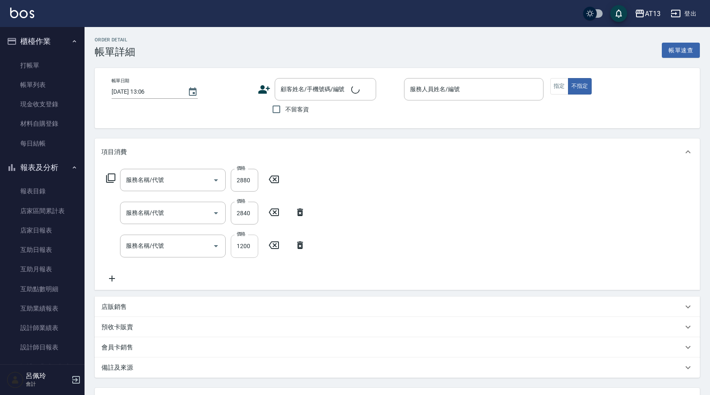
type input "[DATE] 13:03"
checkbox input "true"
type input "嘉祥-0"
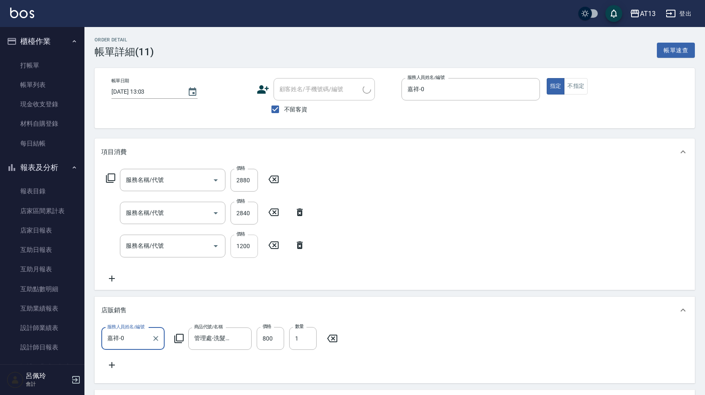
type input "CYA水質感2500UP(314)"
type input "髮善4段護髮2000(710)"
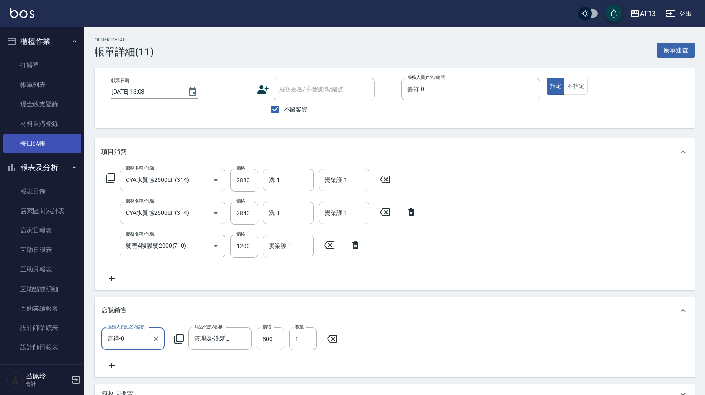
click at [40, 140] on link "每日結帳" at bounding box center [42, 143] width 78 height 19
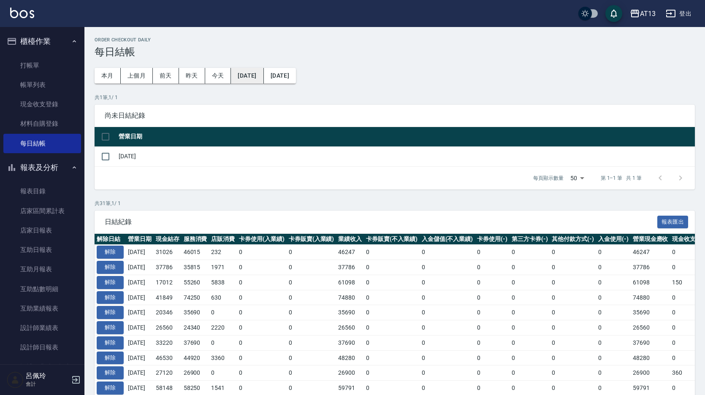
click at [259, 70] on button "[DATE]" at bounding box center [247, 76] width 33 height 16
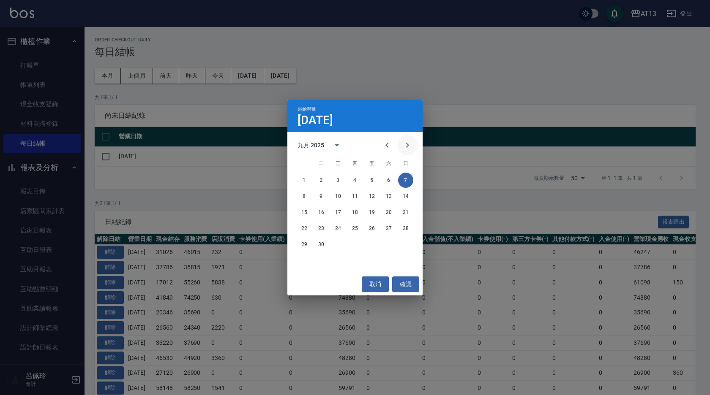
click at [412, 146] on button "Next month" at bounding box center [407, 145] width 20 height 20
click at [337, 180] on button "1" at bounding box center [337, 180] width 15 height 15
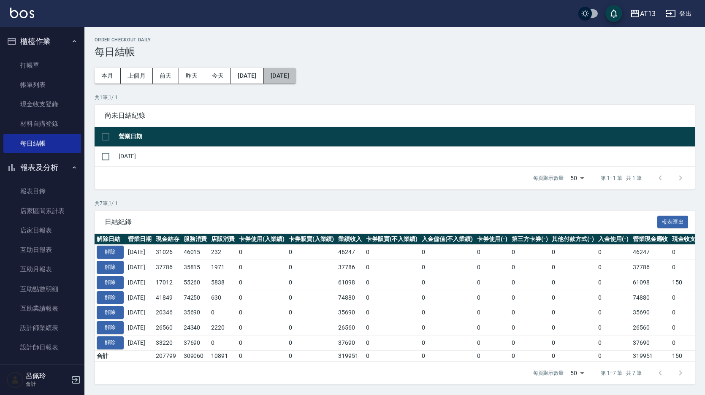
click at [296, 74] on button "[DATE]" at bounding box center [280, 76] width 32 height 16
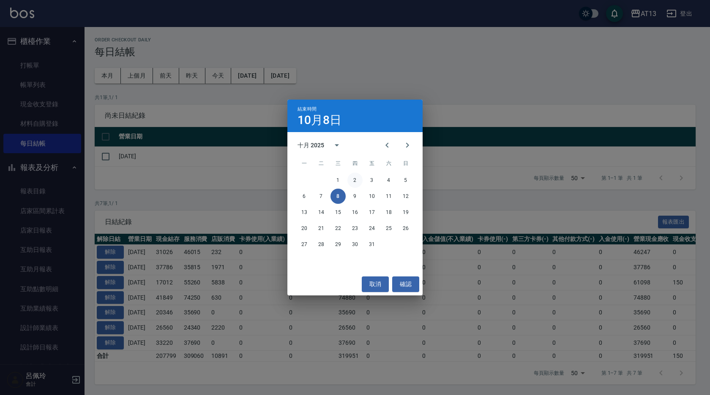
click at [353, 178] on button "2" at bounding box center [354, 180] width 15 height 15
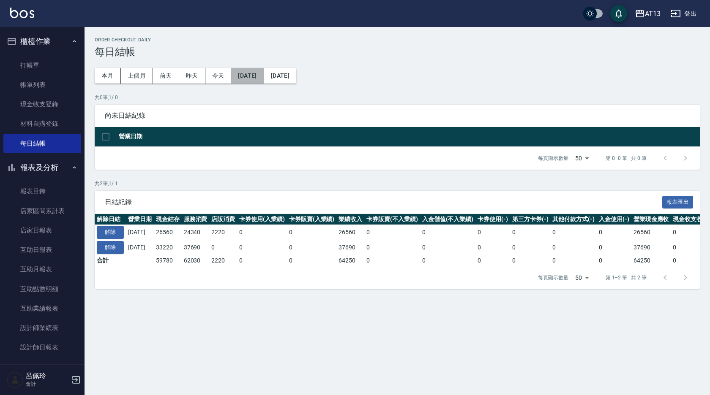
click at [261, 73] on button "[DATE]" at bounding box center [247, 76] width 33 height 16
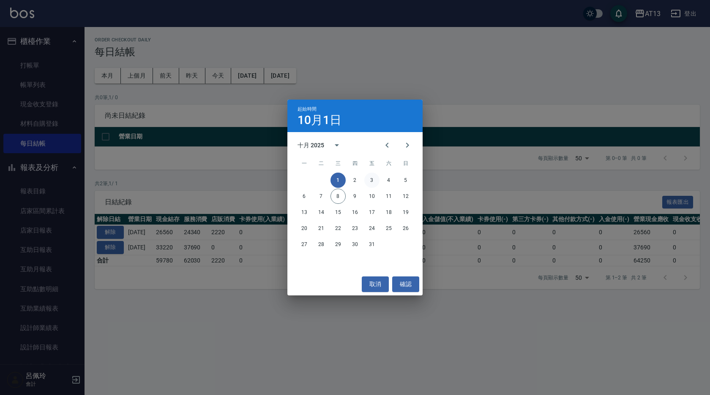
click at [368, 178] on button "3" at bounding box center [371, 180] width 15 height 15
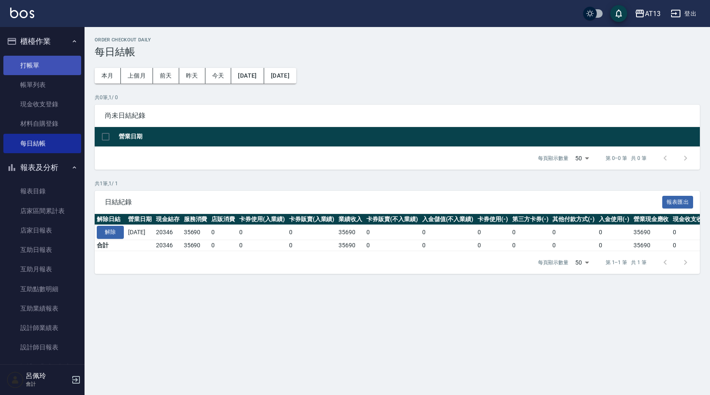
drag, startPoint x: 43, startPoint y: 68, endPoint x: 36, endPoint y: 61, distance: 9.6
click at [43, 68] on link "打帳單" at bounding box center [42, 65] width 78 height 19
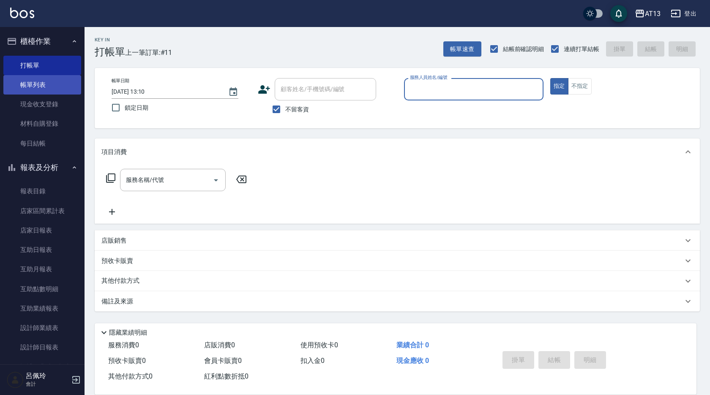
click at [30, 77] on link "帳單列表" at bounding box center [42, 84] width 78 height 19
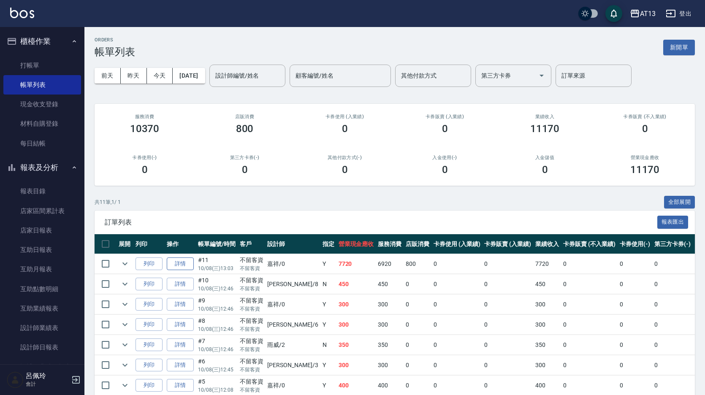
click at [176, 261] on link "詳情" at bounding box center [180, 264] width 27 height 13
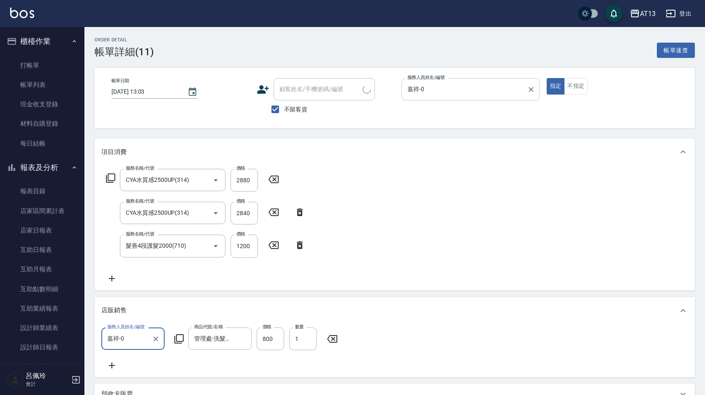
click at [529, 90] on icon "Clear" at bounding box center [531, 89] width 8 height 8
click at [405, 90] on div "服務人員姓名/編號" at bounding box center [471, 89] width 139 height 22
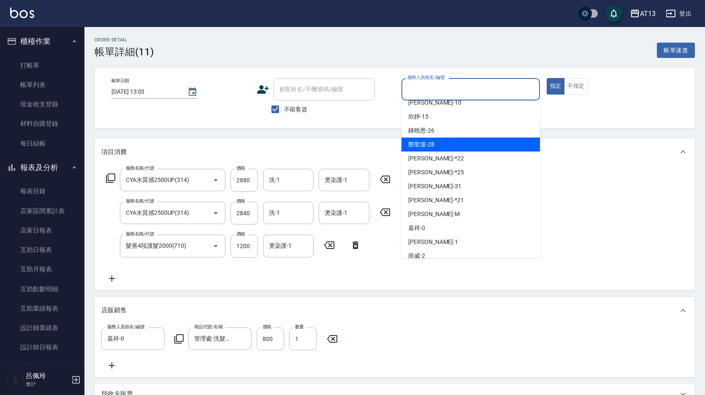
scroll to position [84, 0]
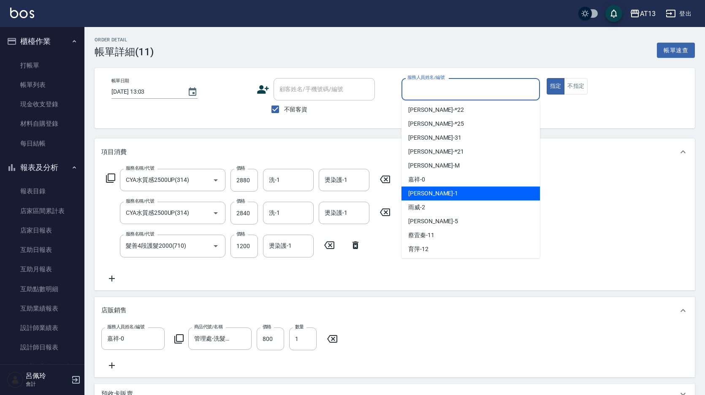
click at [435, 189] on div "[PERSON_NAME] -1" at bounding box center [471, 194] width 139 height 14
type input "[PERSON_NAME]-1"
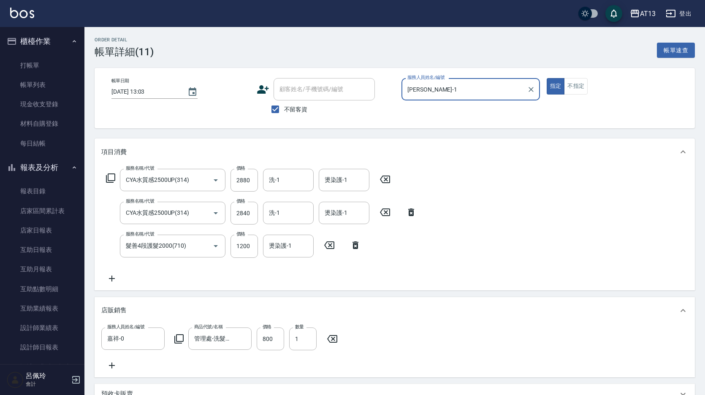
click at [393, 181] on icon at bounding box center [385, 179] width 21 height 10
click at [388, 206] on div "服務名稱/代號 CYA水質感2500UP(314) 服務名稱/代號 價格 2840 價格 洗-1 洗-1 燙染護-1 燙染護-1" at bounding box center [261, 212] width 321 height 23
click at [386, 213] on icon at bounding box center [385, 212] width 10 height 8
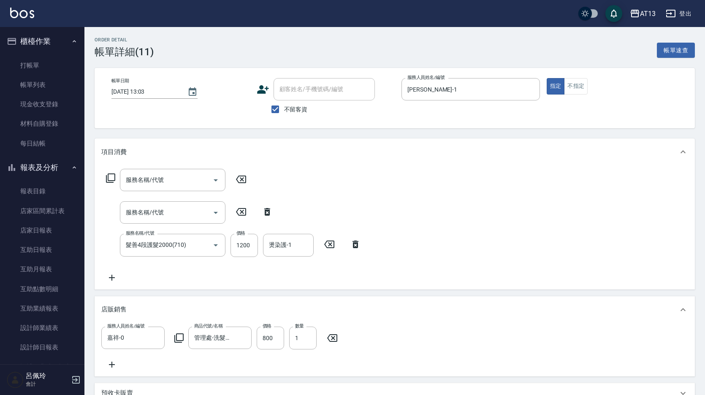
click at [359, 245] on icon at bounding box center [355, 244] width 21 height 10
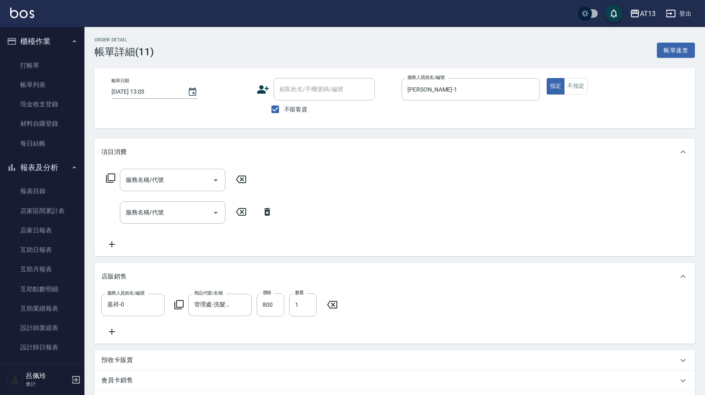
click at [271, 215] on icon at bounding box center [267, 212] width 21 height 10
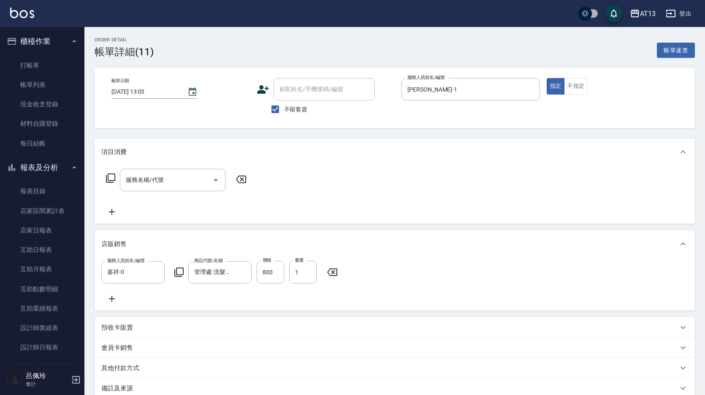
click at [330, 270] on icon at bounding box center [332, 272] width 21 height 10
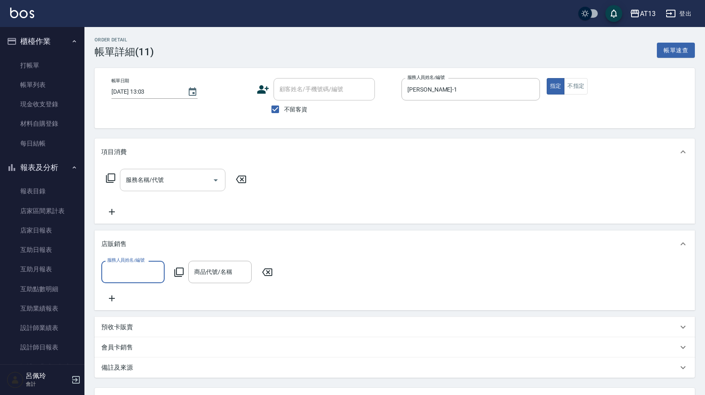
click at [191, 184] on input "服務名稱/代號" at bounding box center [166, 180] width 85 height 15
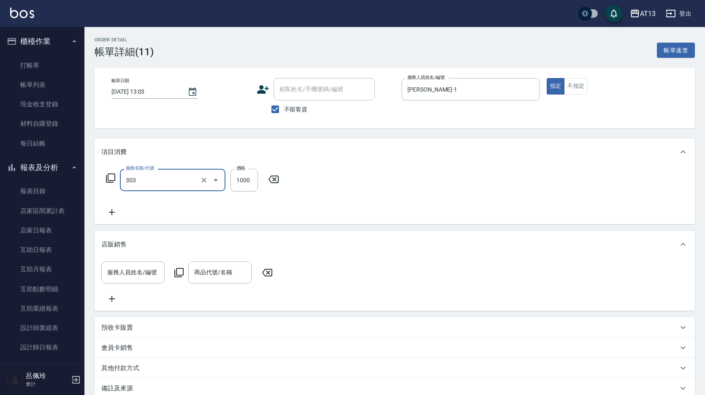
type input "憑券離子燙.冷燙600-1198(303)"
type input "1000"
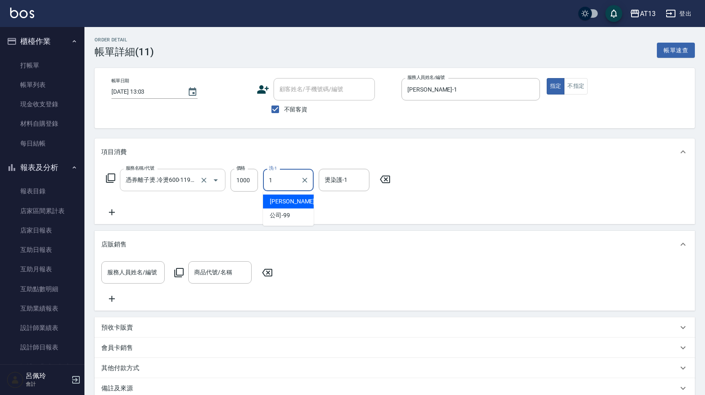
type input "[PERSON_NAME]-1"
click at [270, 273] on icon at bounding box center [267, 273] width 21 height 10
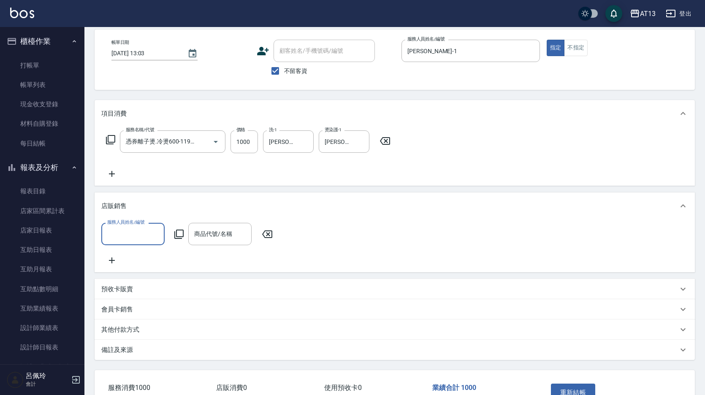
scroll to position [101, 0]
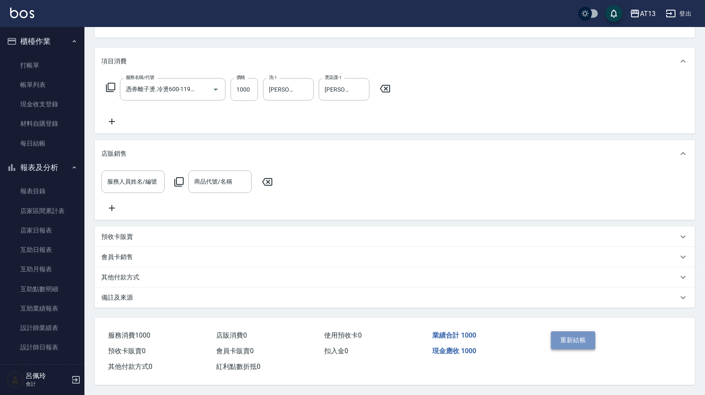
click at [567, 337] on button "重新結帳" at bounding box center [573, 341] width 45 height 18
